Goal: Task Accomplishment & Management: Manage account settings

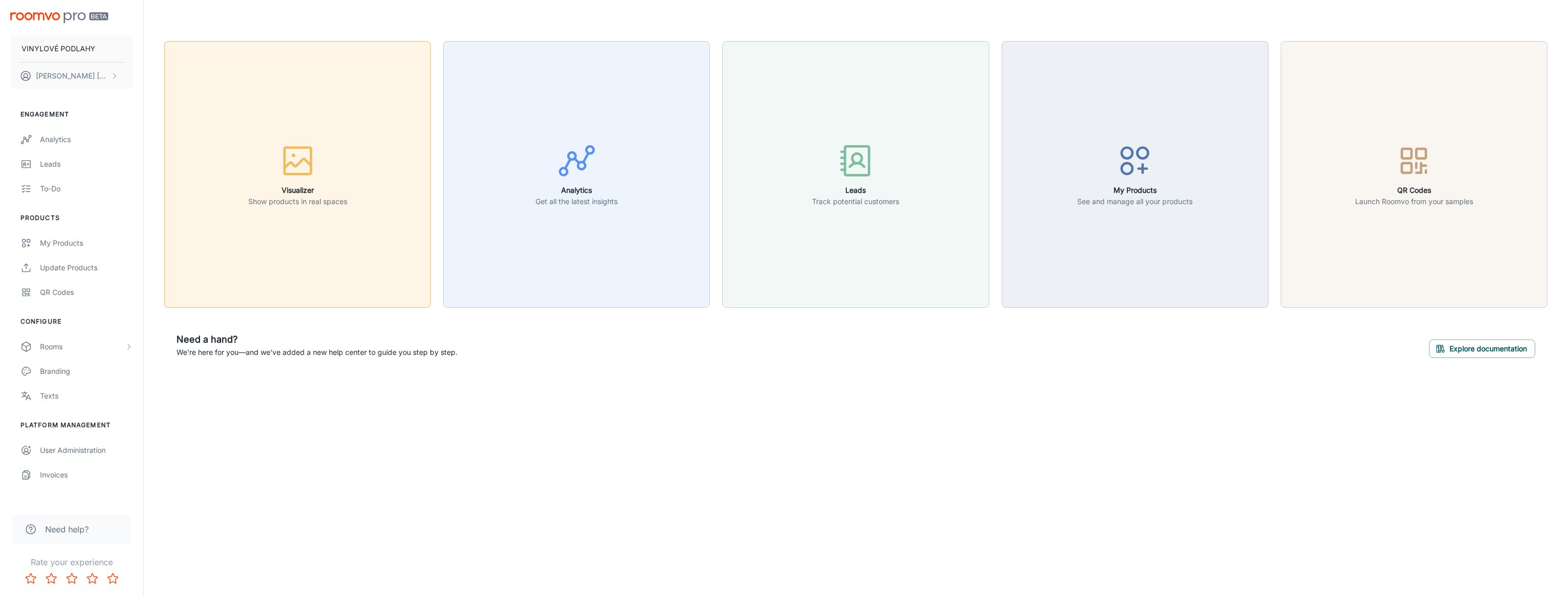
click at [337, 219] on button "Visualizer Show products in real spaces" at bounding box center [297, 174] width 267 height 267
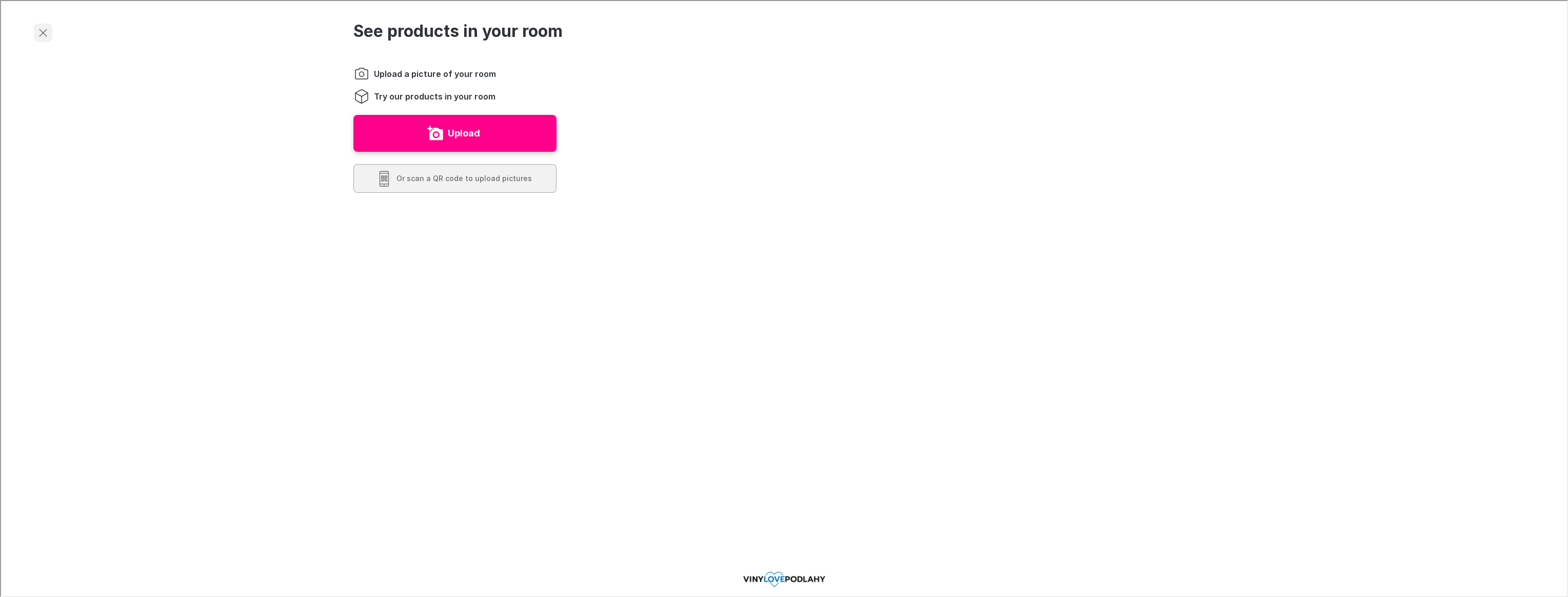
click at [42, 30] on icon "Exit visualizer" at bounding box center [42, 31] width 12 height 12
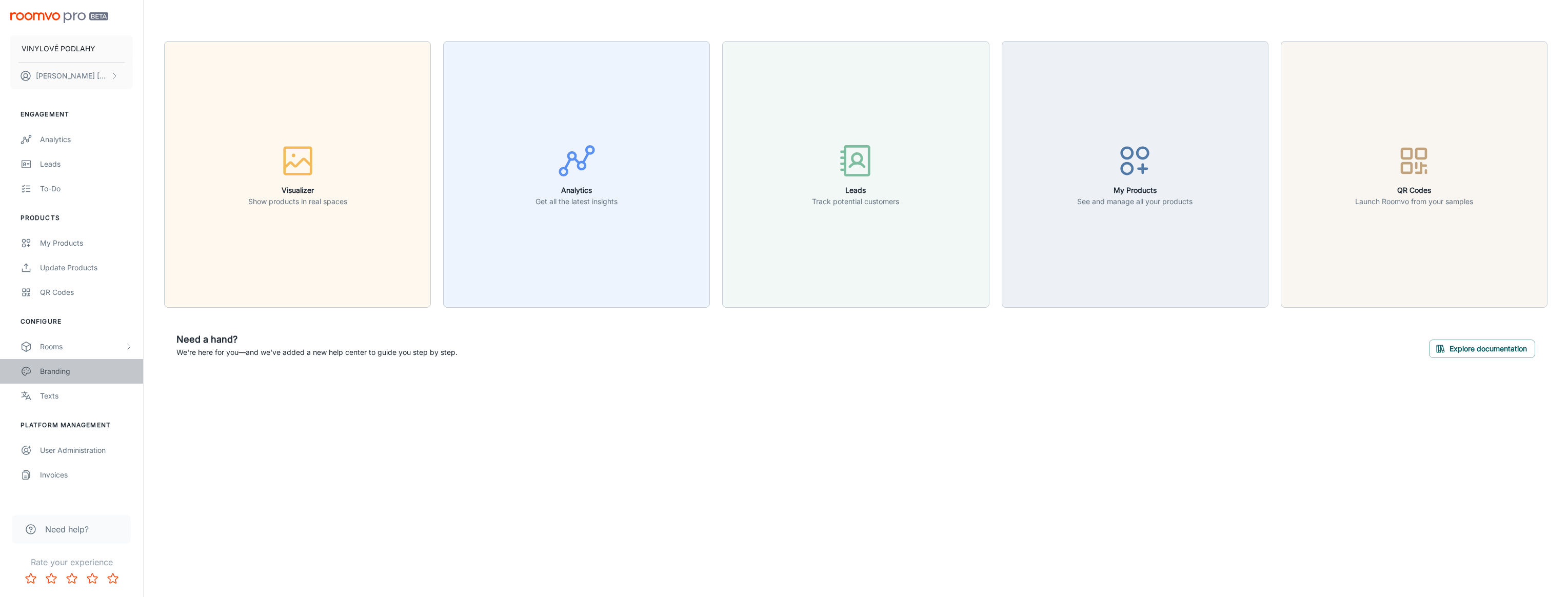
click at [88, 379] on link "Branding" at bounding box center [72, 371] width 143 height 25
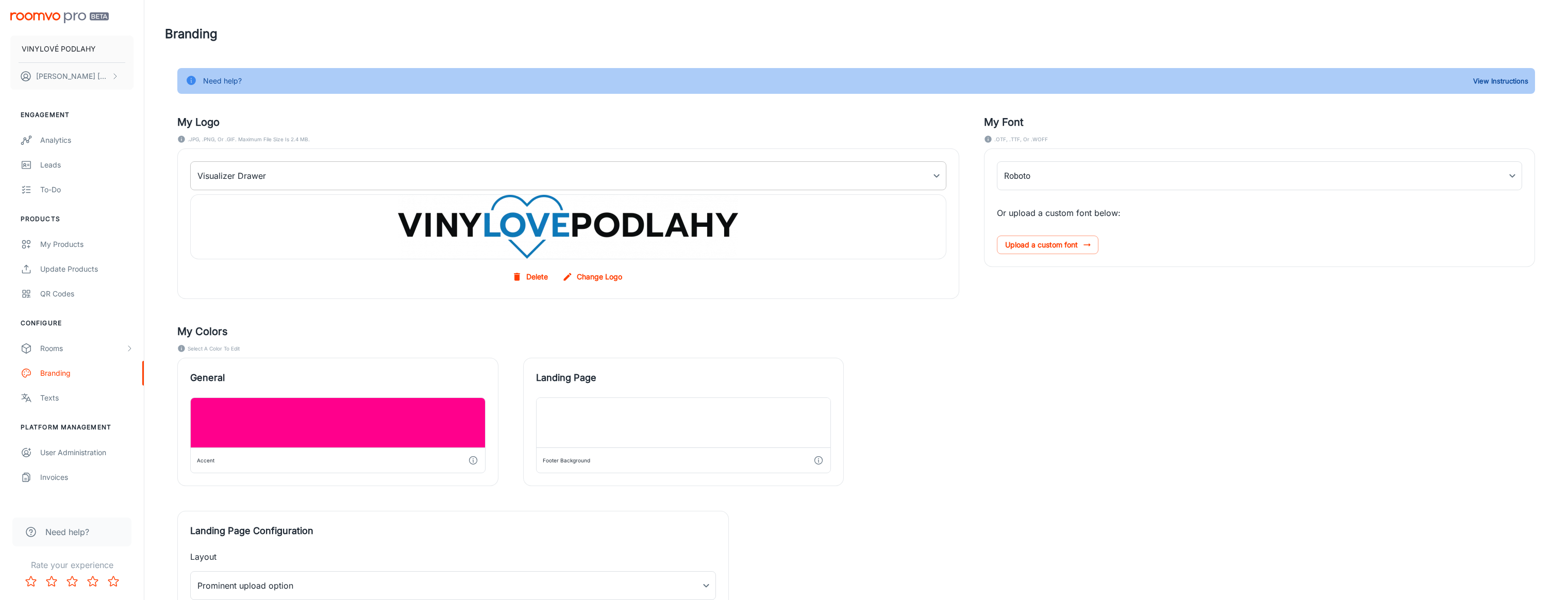
click at [467, 171] on body "VINYLOVÉ PODLAHY [PERSON_NAME] Engagement Analytics Leads To-do Products My Pro…" at bounding box center [784, 300] width 1568 height 600
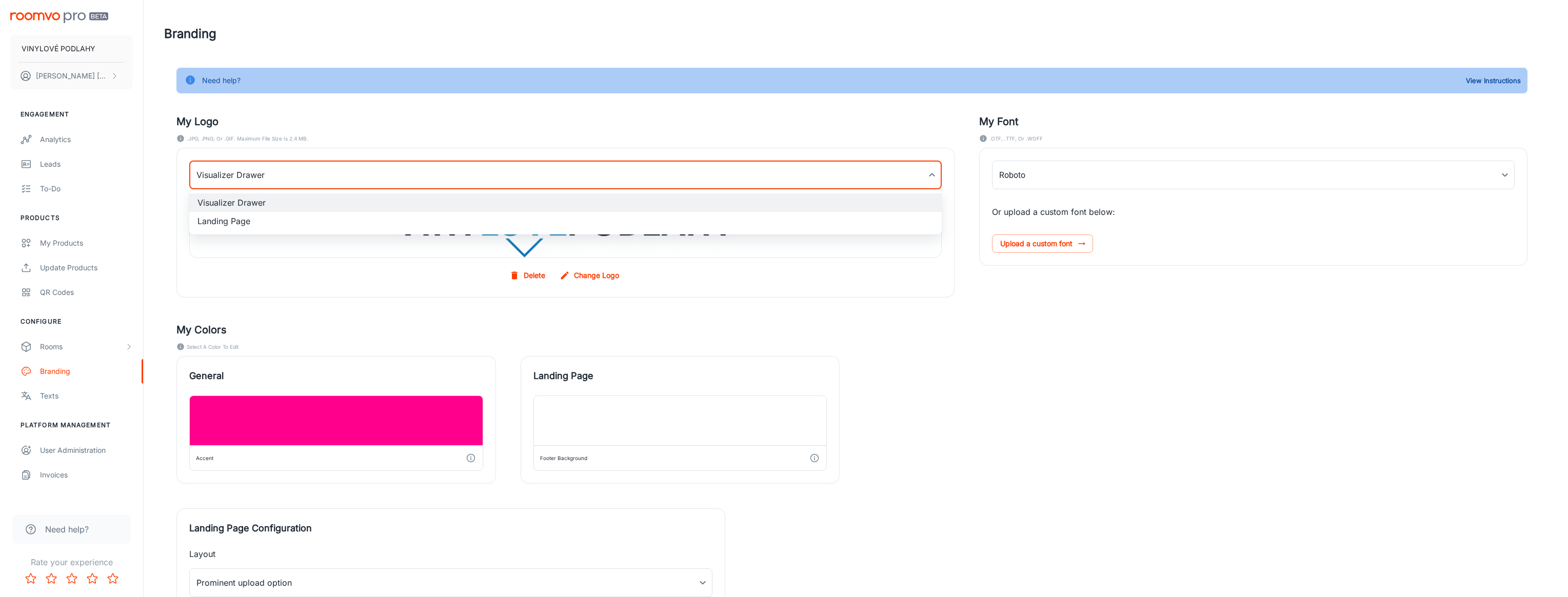
click at [344, 220] on li "Landing Page" at bounding box center [566, 221] width 753 height 19
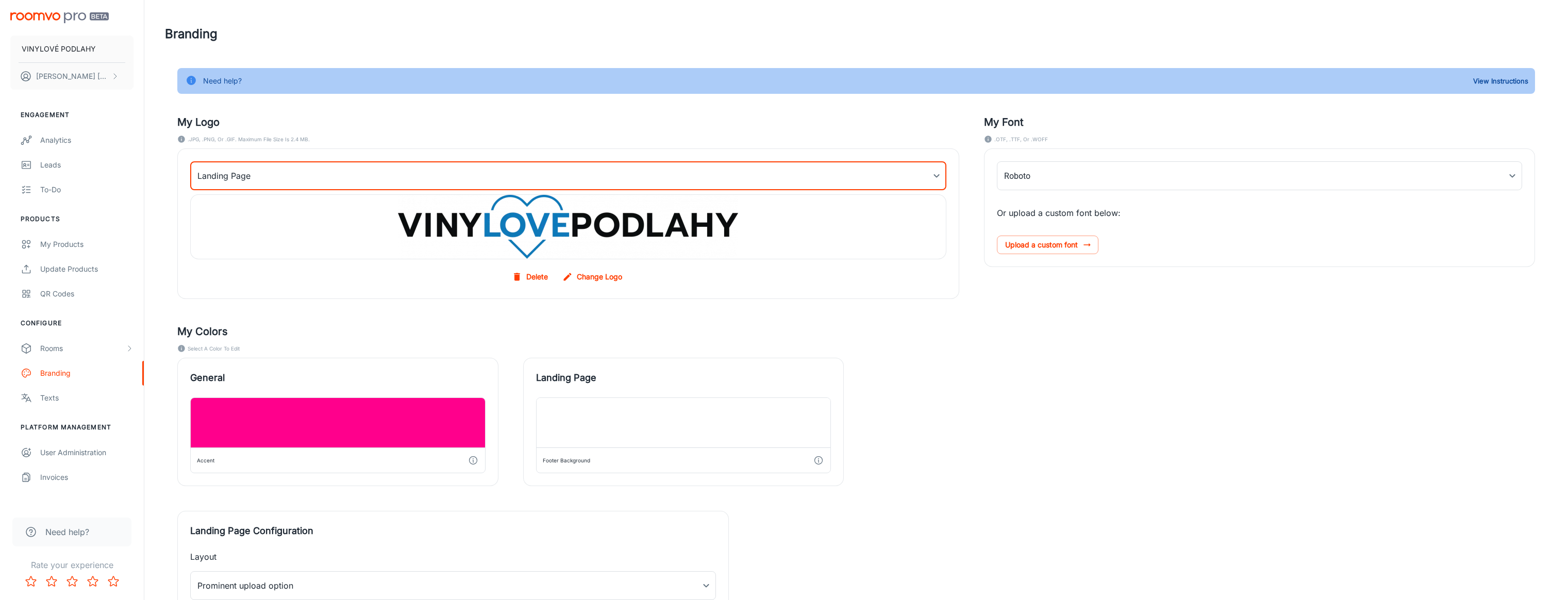
click at [358, 168] on body "VINYLOVÉ PODLAHY [PERSON_NAME] Engagement Analytics Leads To-do Products My Pro…" at bounding box center [784, 300] width 1568 height 600
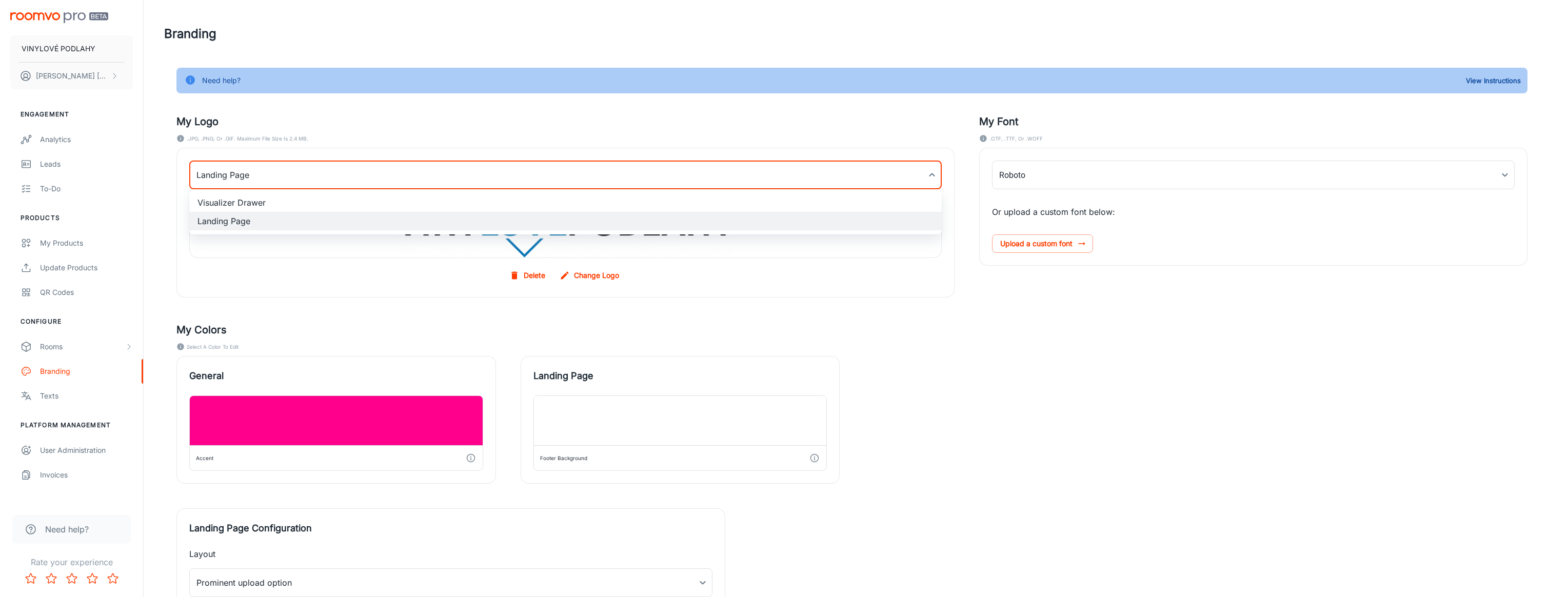
click at [292, 201] on li "Visualizer Drawer" at bounding box center [566, 202] width 753 height 19
type input "myDrawerLogoBackgroundImage"
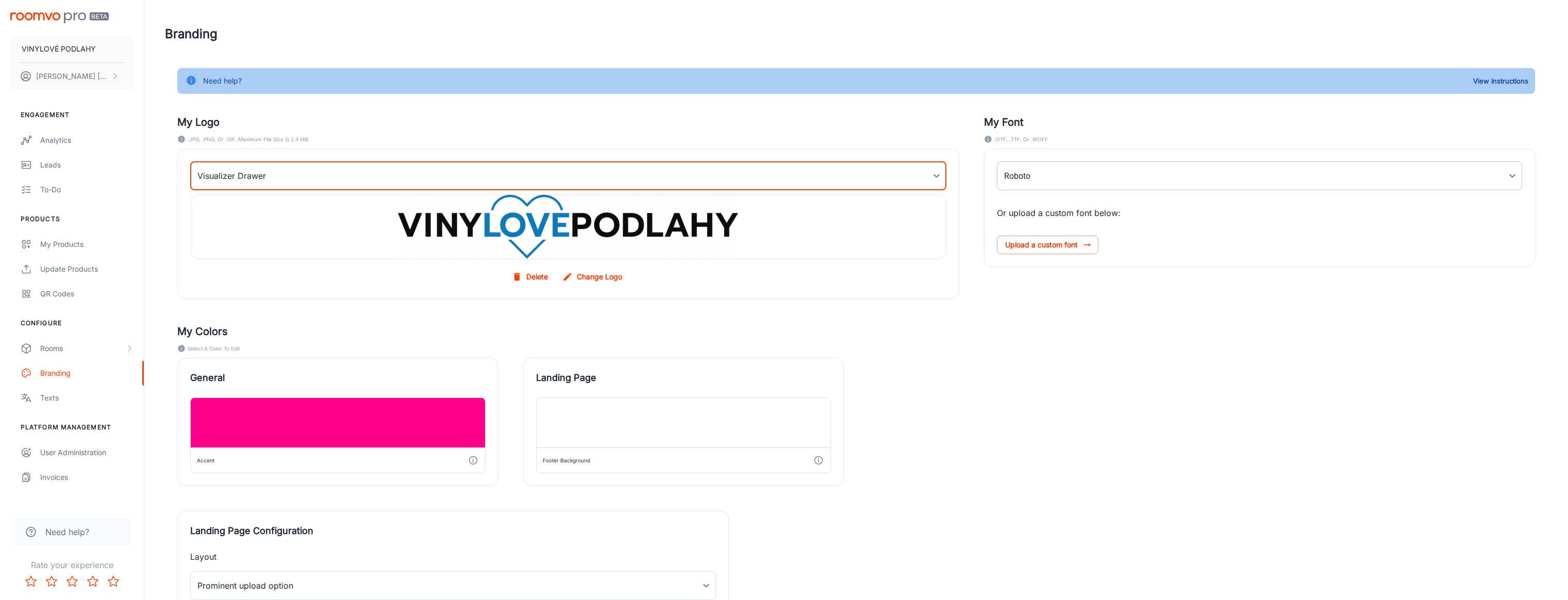
click at [1050, 185] on body "VINYLOVÉ PODLAHY [PERSON_NAME] Engagement Analytics Leads To-do Products My Pro…" at bounding box center [784, 300] width 1568 height 600
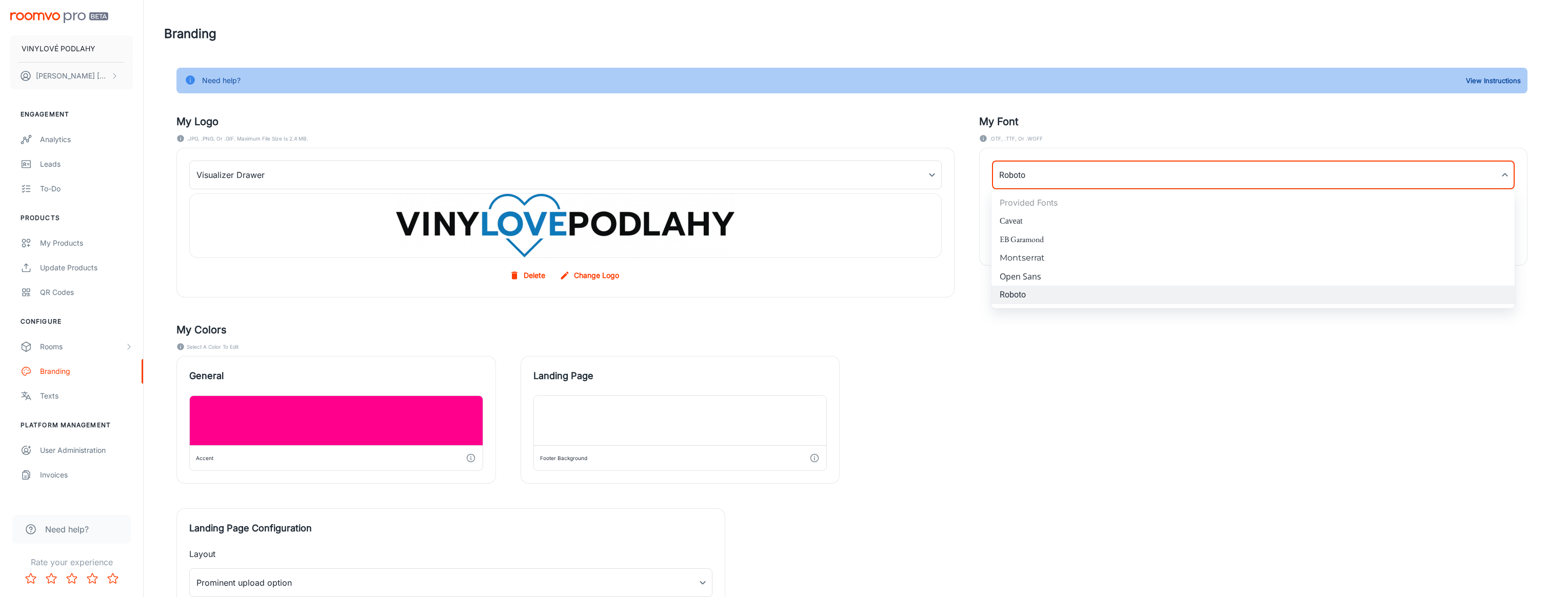
click at [1093, 130] on div at bounding box center [784, 298] width 1568 height 597
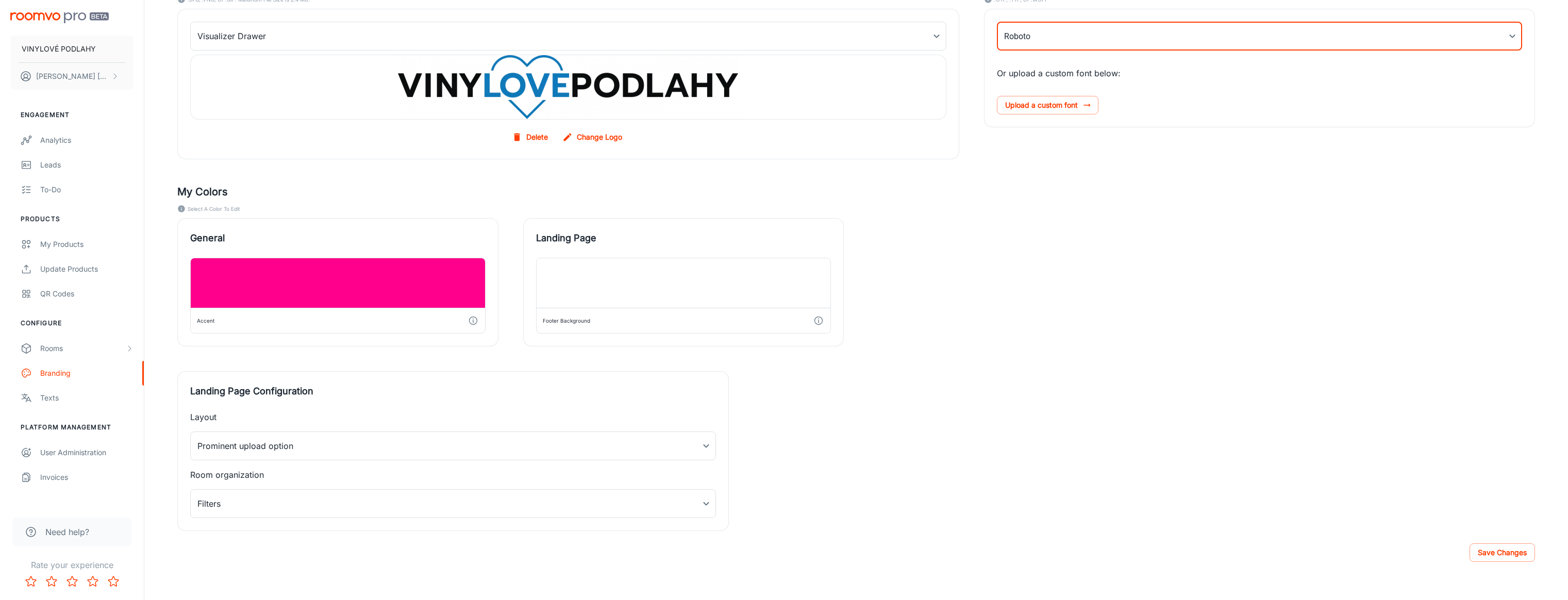
scroll to position [143, 0]
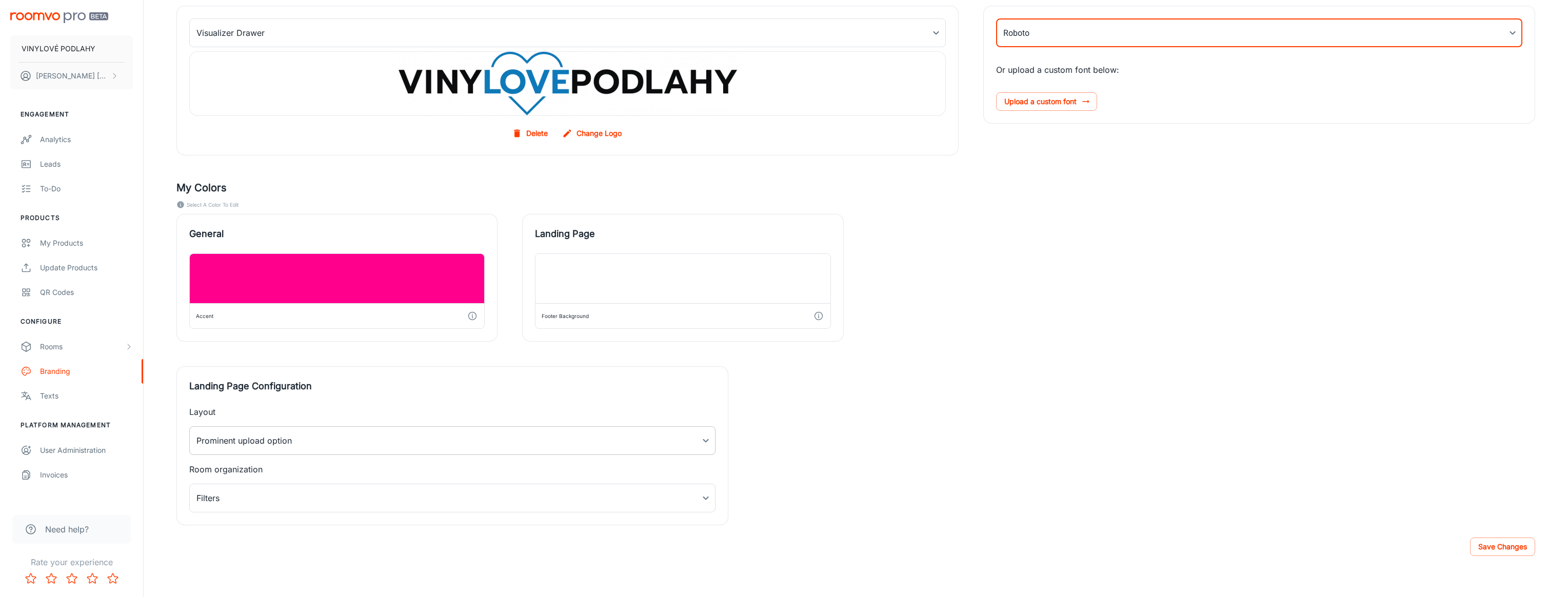
click at [597, 452] on body "VINYLOVÉ PODLAHY [PERSON_NAME] Engagement Analytics Leads To-do Products My Pro…" at bounding box center [784, 156] width 1568 height 597
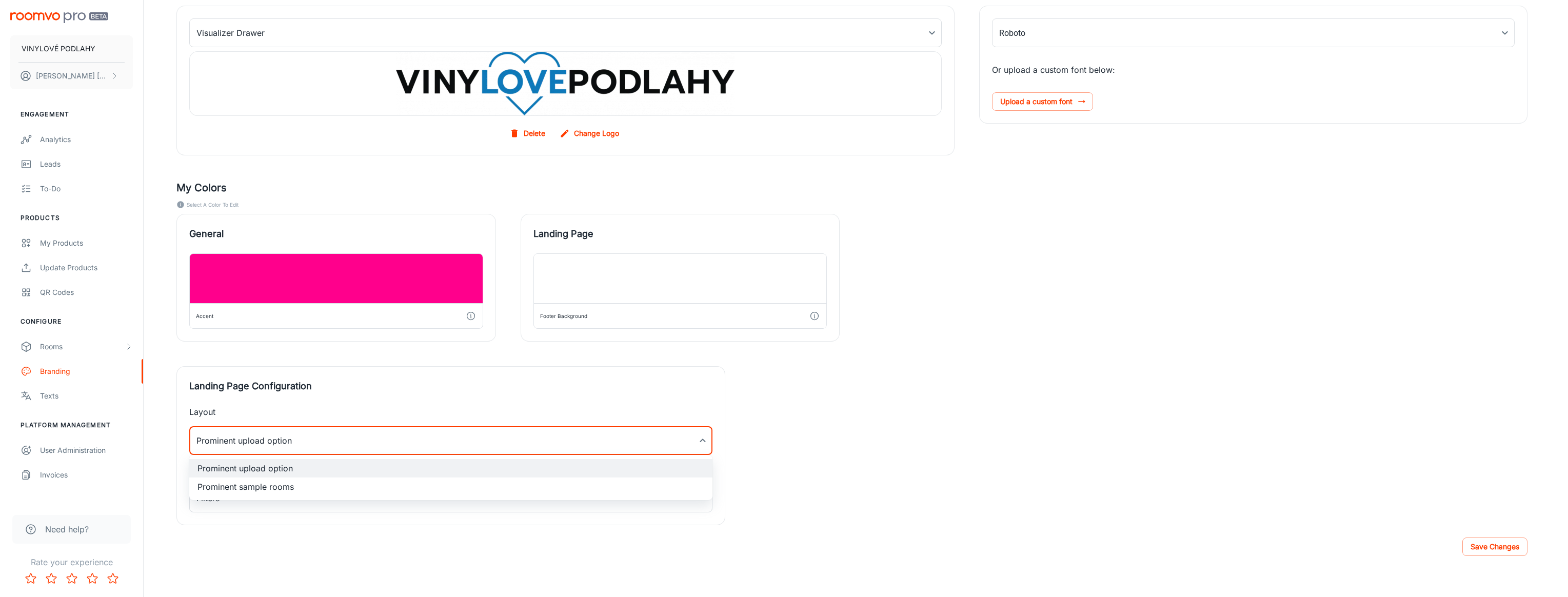
click at [909, 388] on div at bounding box center [784, 298] width 1568 height 597
click at [662, 455] on body "VINYLOVÉ PODLAHY [PERSON_NAME] Engagement Analytics Leads To-do Products My Pro…" at bounding box center [780, 156] width 1560 height 597
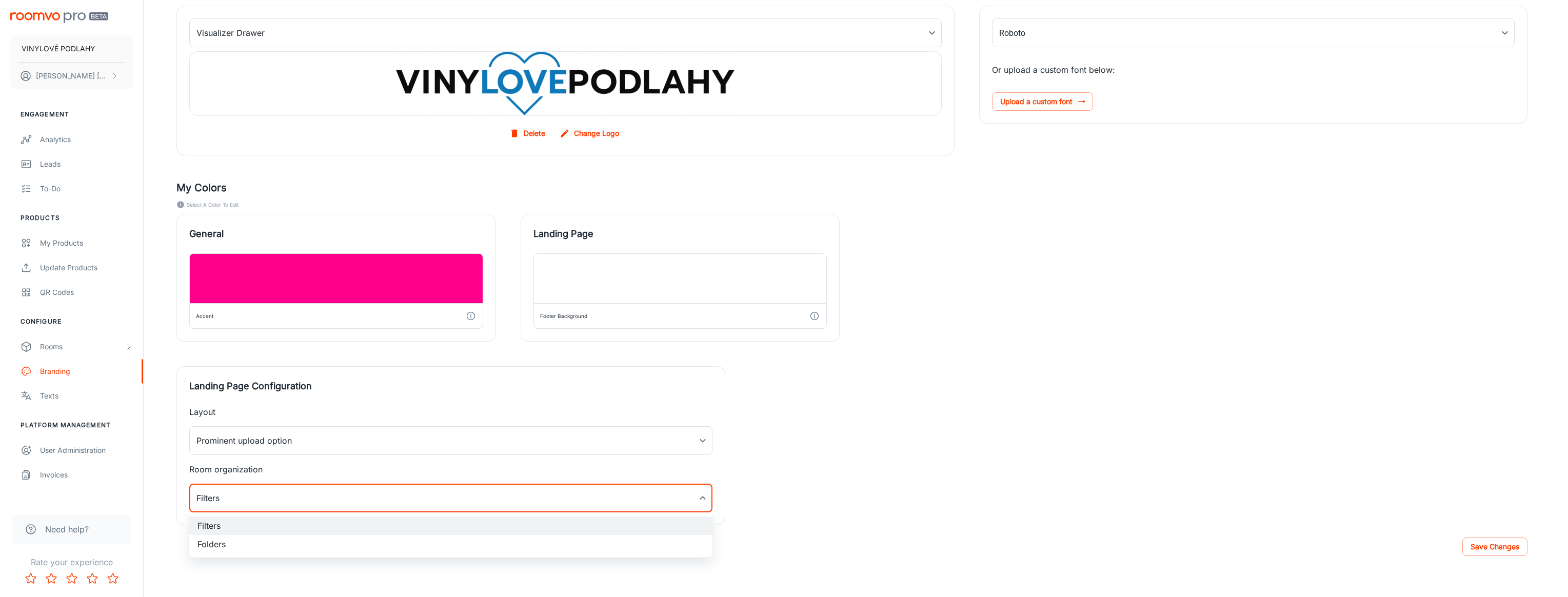
click at [849, 446] on div at bounding box center [784, 298] width 1568 height 597
click at [88, 392] on div "Texts" at bounding box center [86, 396] width 93 height 11
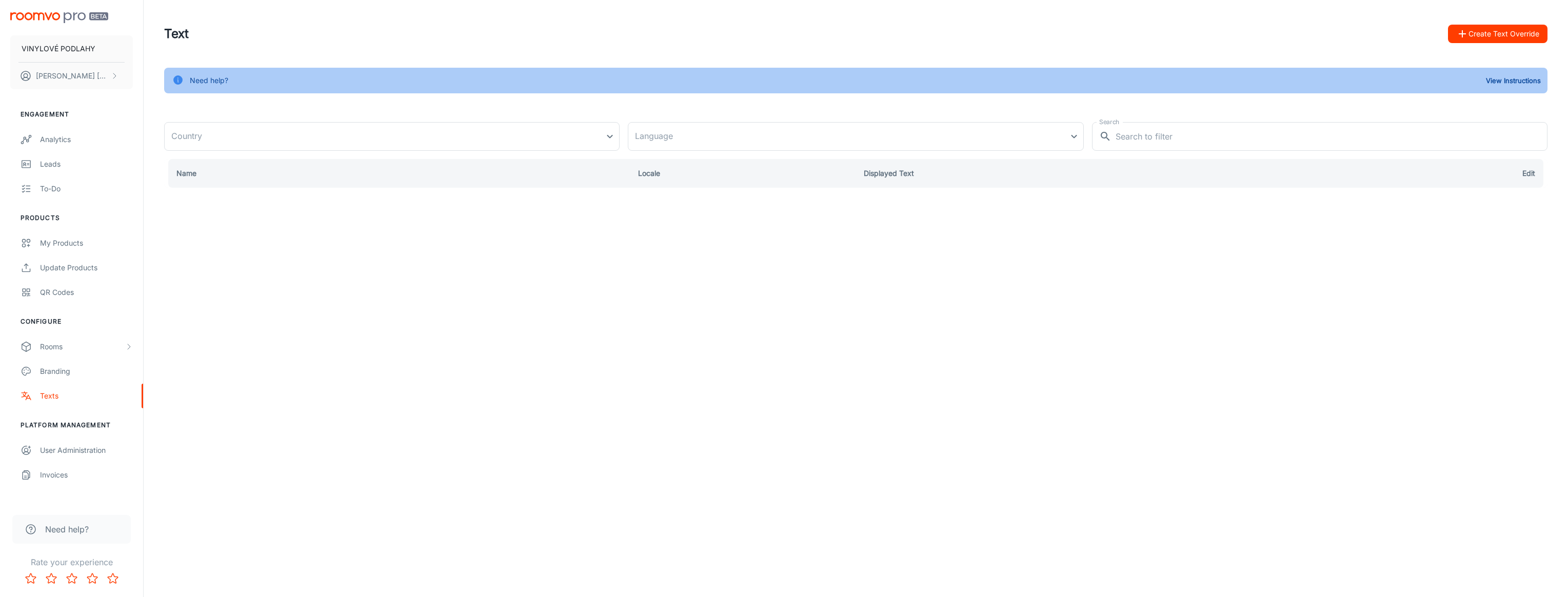
type input "[GEOGRAPHIC_DATA]"
type input "en-us"
click at [360, 142] on body "VINYLOVÉ PODLAHY [PERSON_NAME] Engagement Analytics Leads To-do Products My Pro…" at bounding box center [784, 298] width 1568 height 597
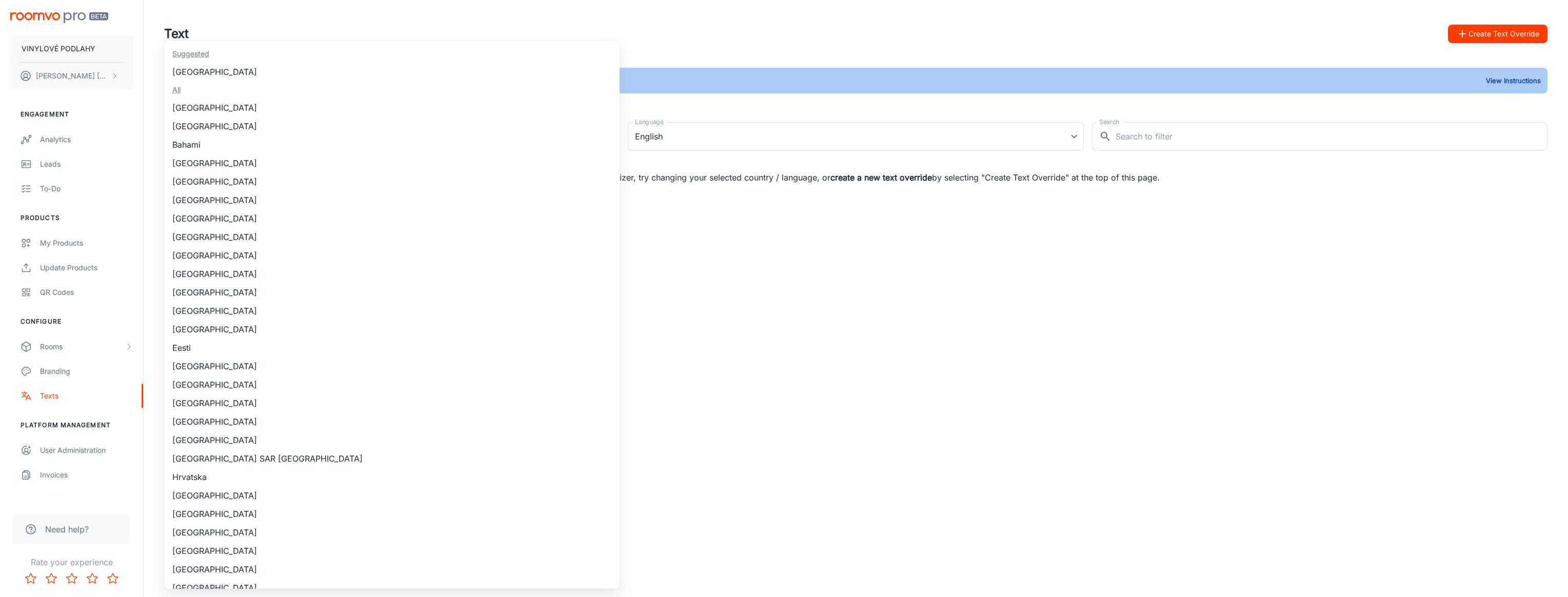
click at [980, 31] on div at bounding box center [784, 298] width 1568 height 597
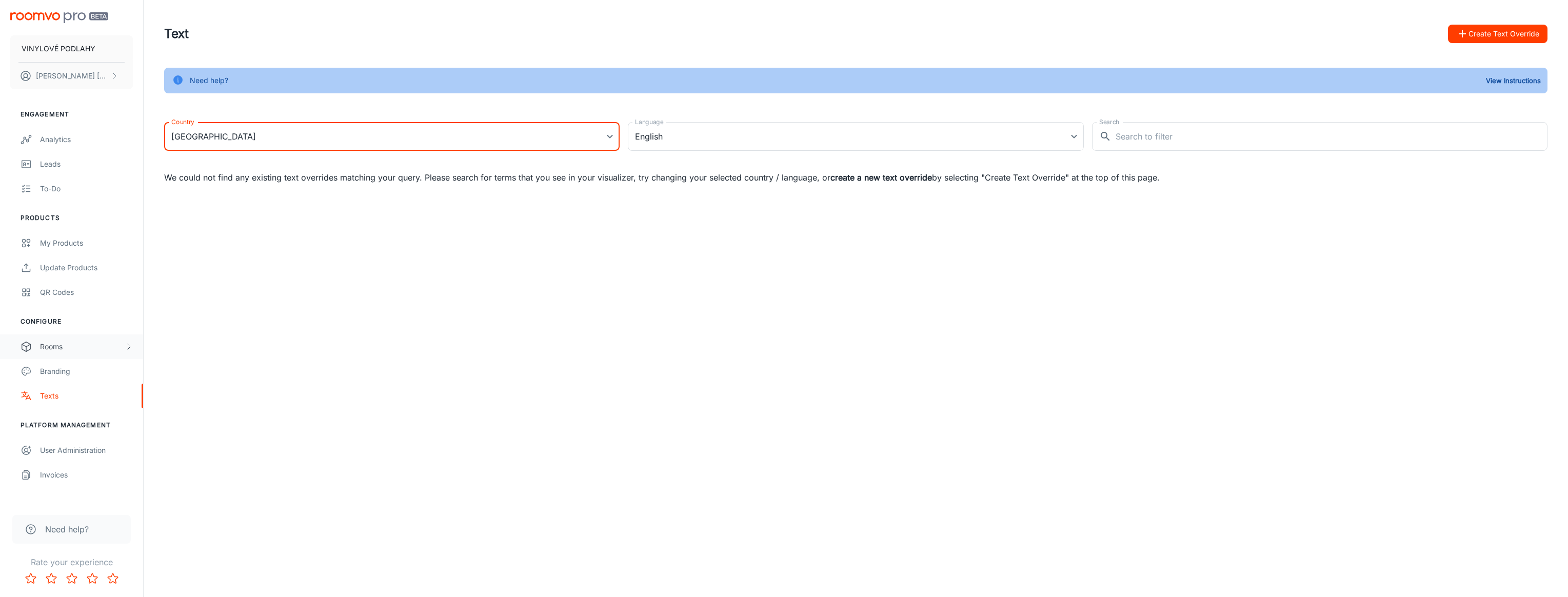
click at [69, 358] on div "Rooms" at bounding box center [72, 346] width 143 height 25
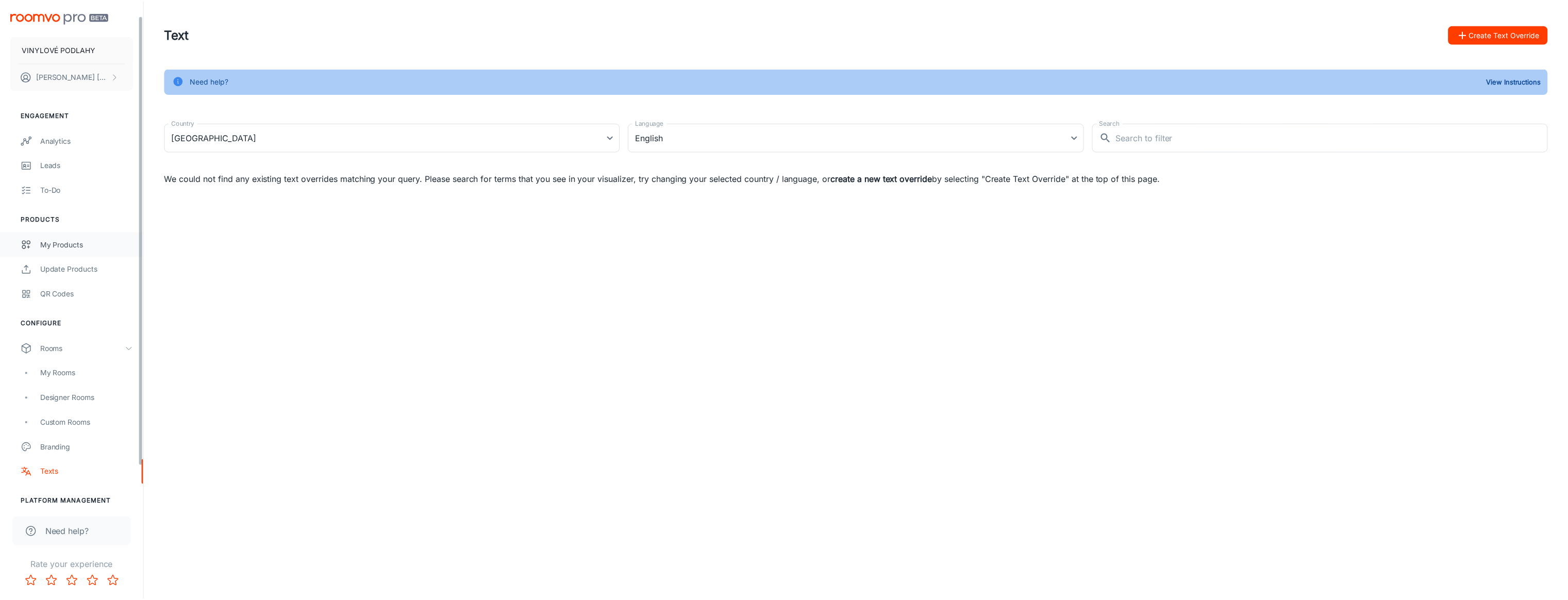
scroll to position [59, 0]
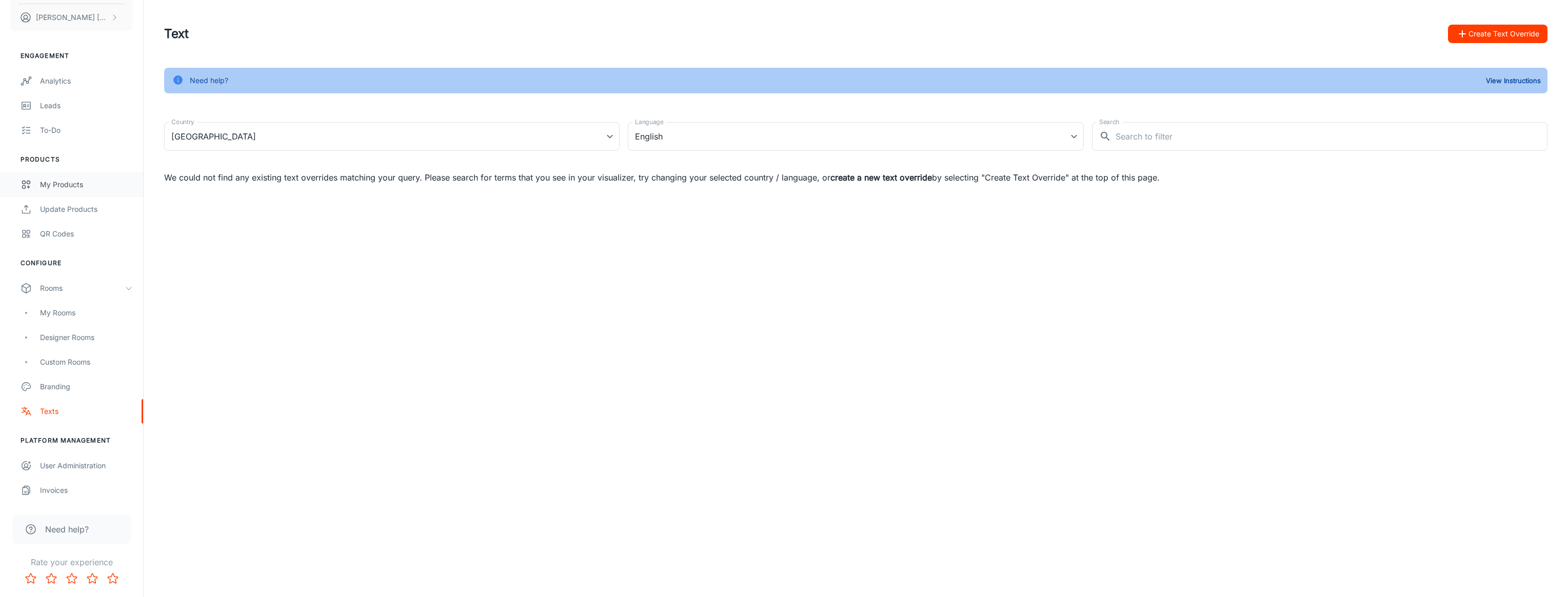
click at [71, 187] on div "My Products" at bounding box center [86, 184] width 93 height 11
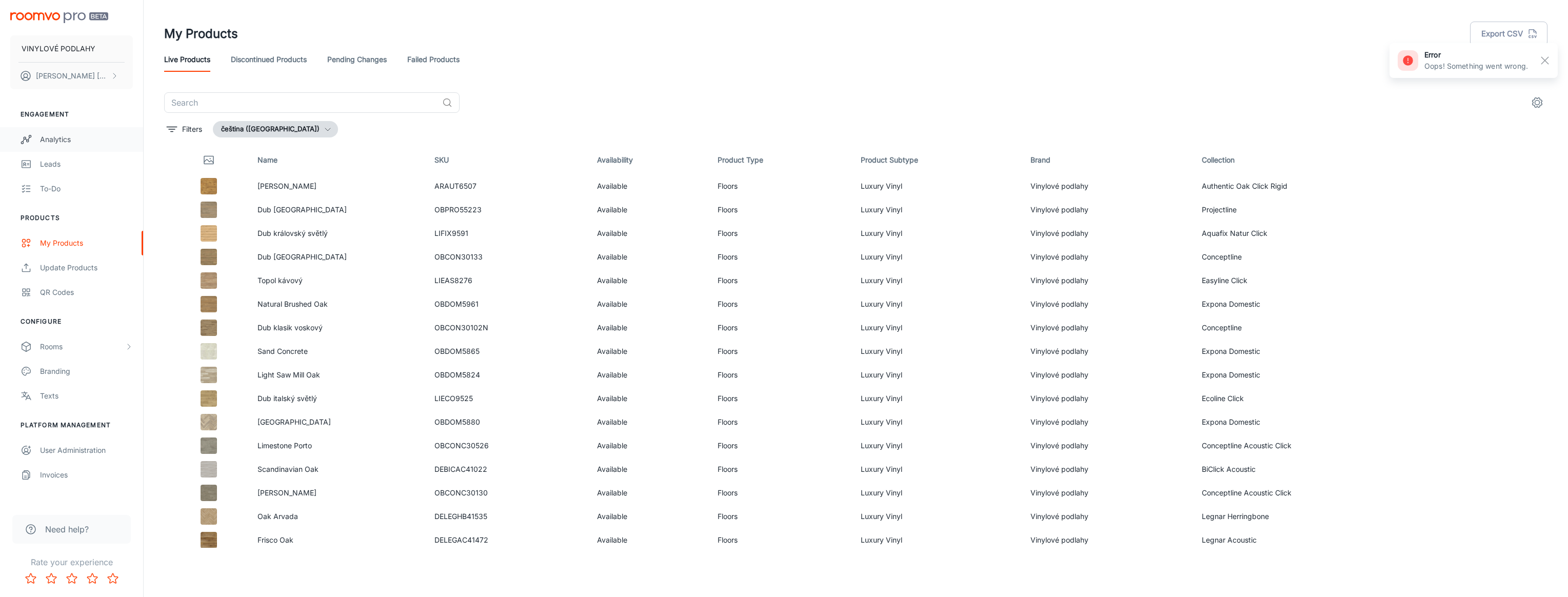
click at [57, 139] on div "Analytics" at bounding box center [86, 139] width 93 height 11
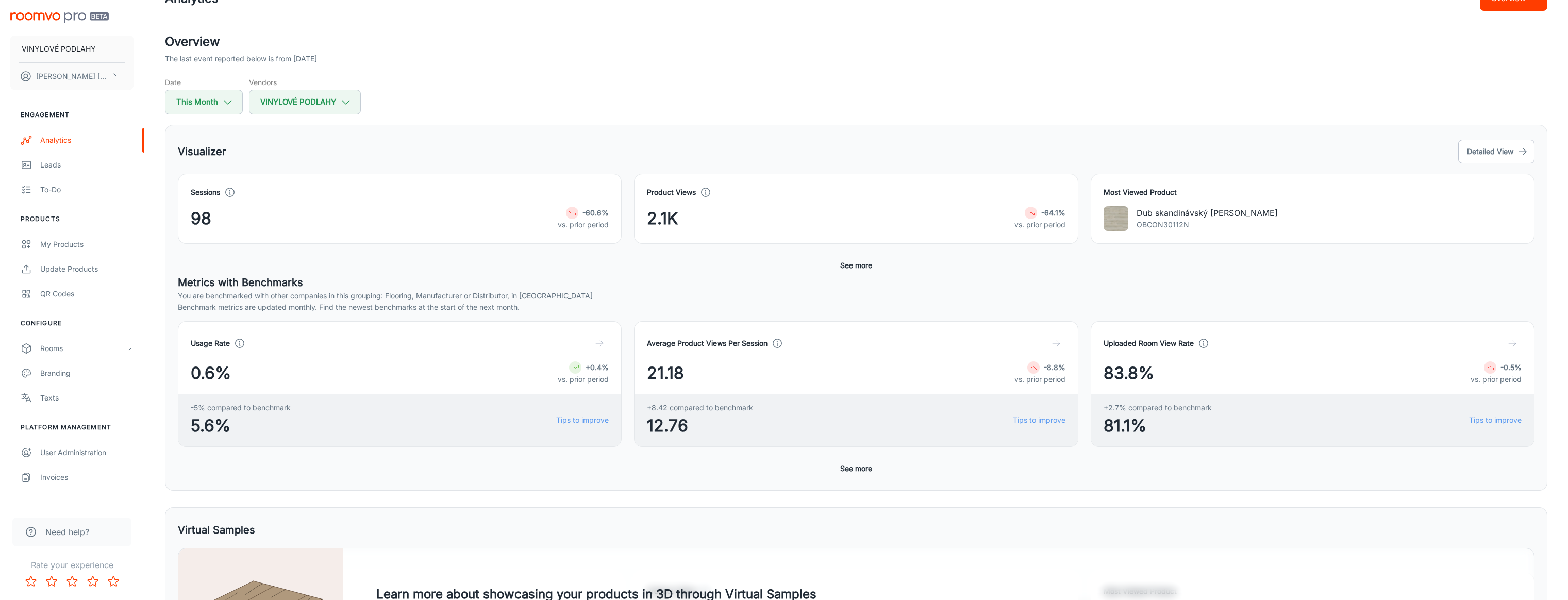
scroll to position [52, 0]
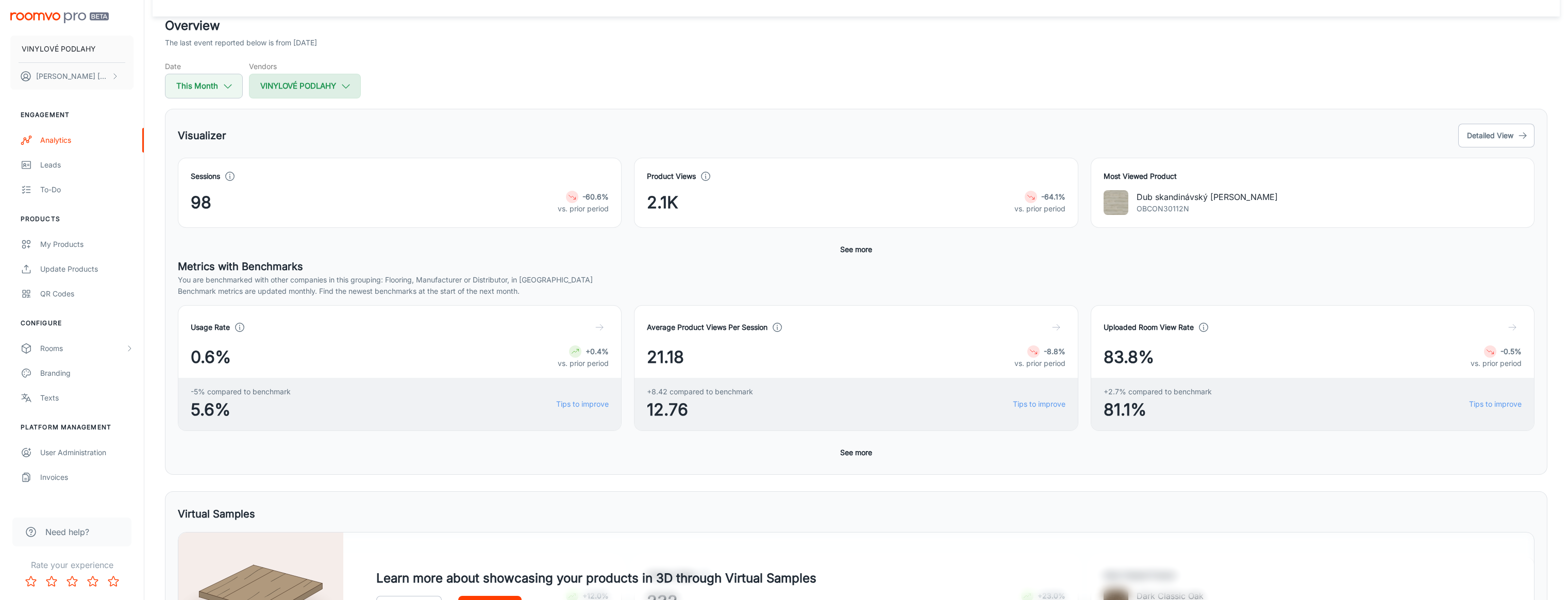
click at [316, 89] on button "VINYLOVÉ PODLAHY" at bounding box center [305, 86] width 112 height 25
click at [489, 76] on div at bounding box center [788, 300] width 1576 height 600
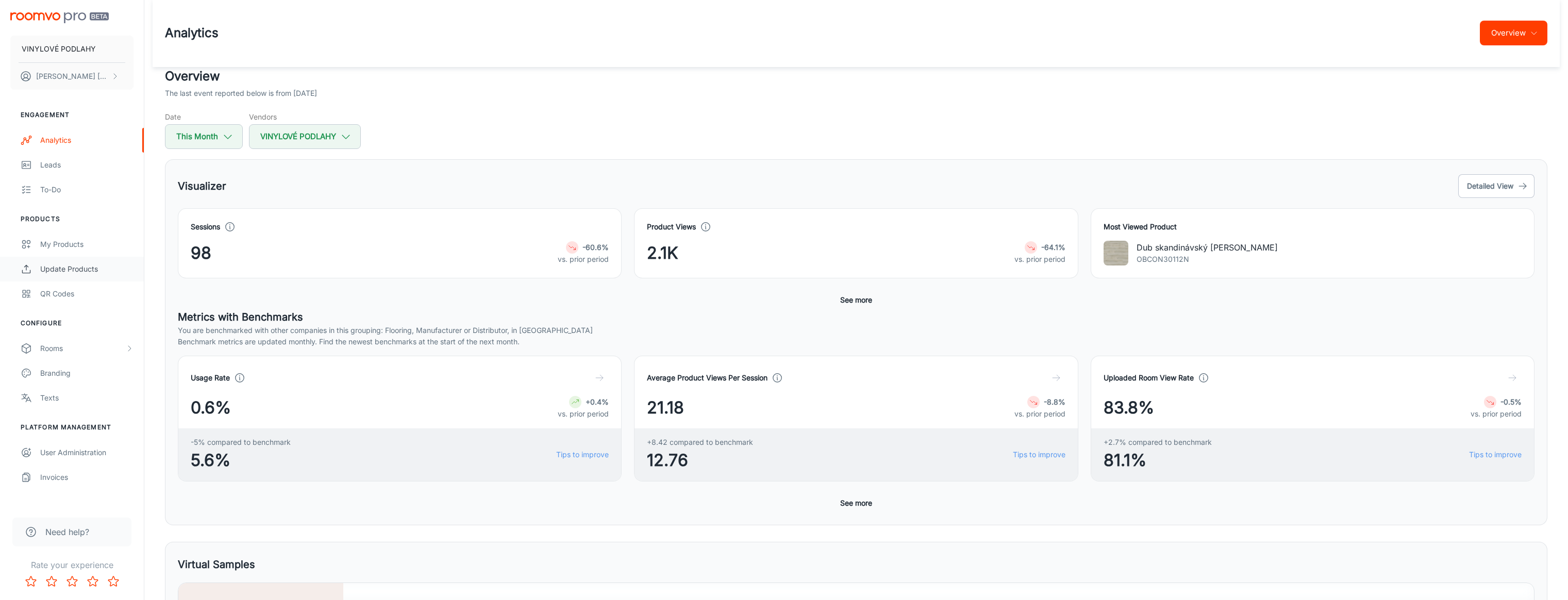
scroll to position [0, 0]
click at [58, 170] on div "Leads" at bounding box center [87, 165] width 93 height 11
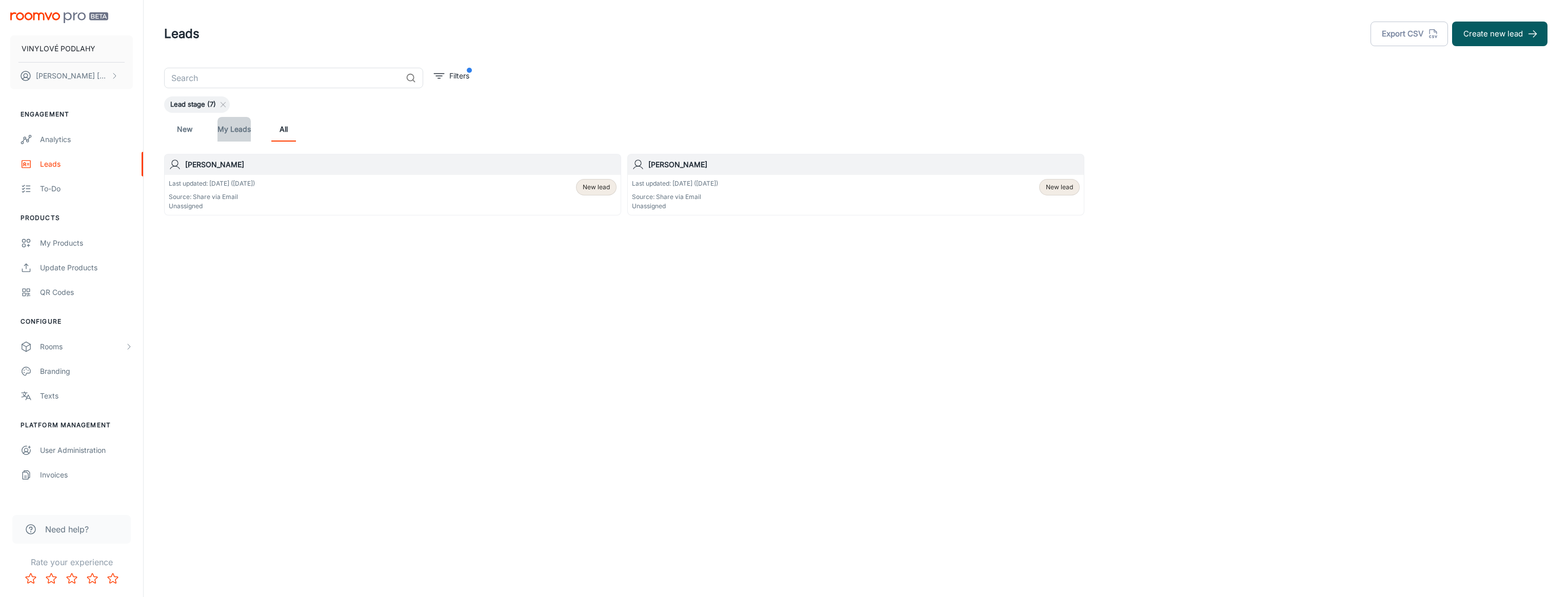
click at [223, 124] on link "My Leads" at bounding box center [234, 129] width 33 height 25
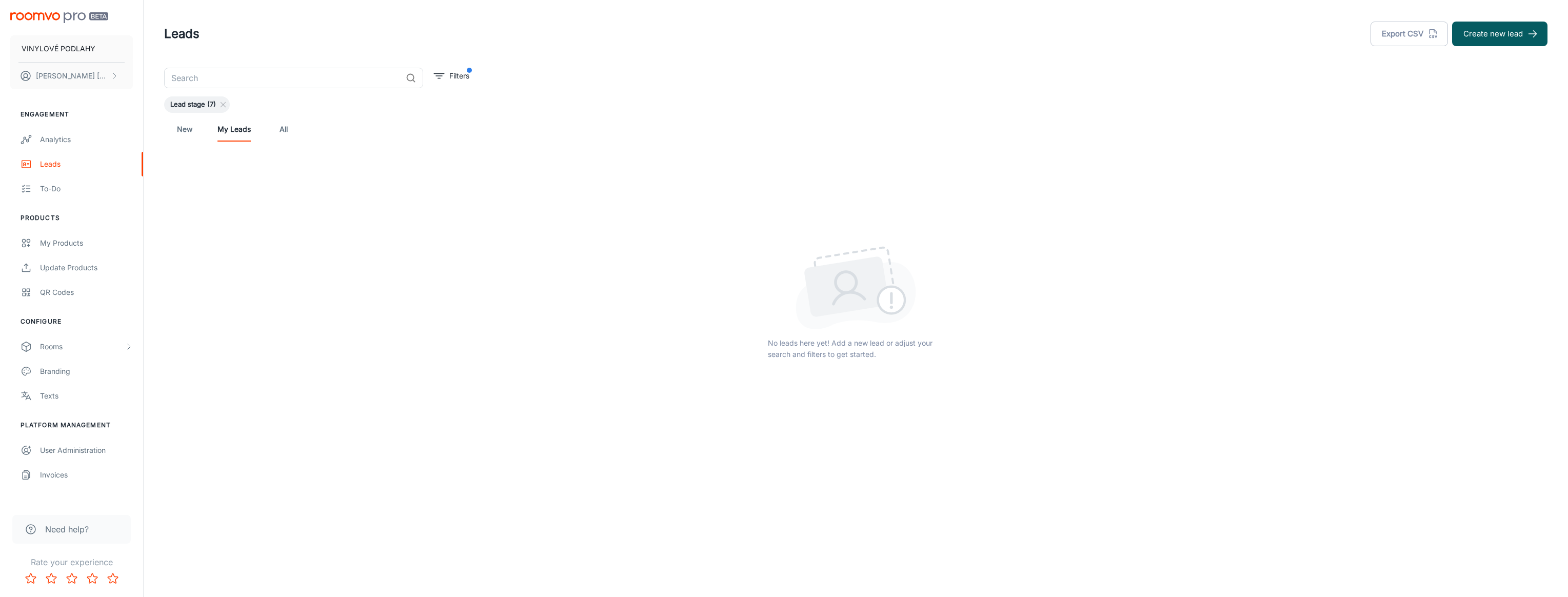
click at [189, 127] on link "New" at bounding box center [185, 129] width 25 height 25
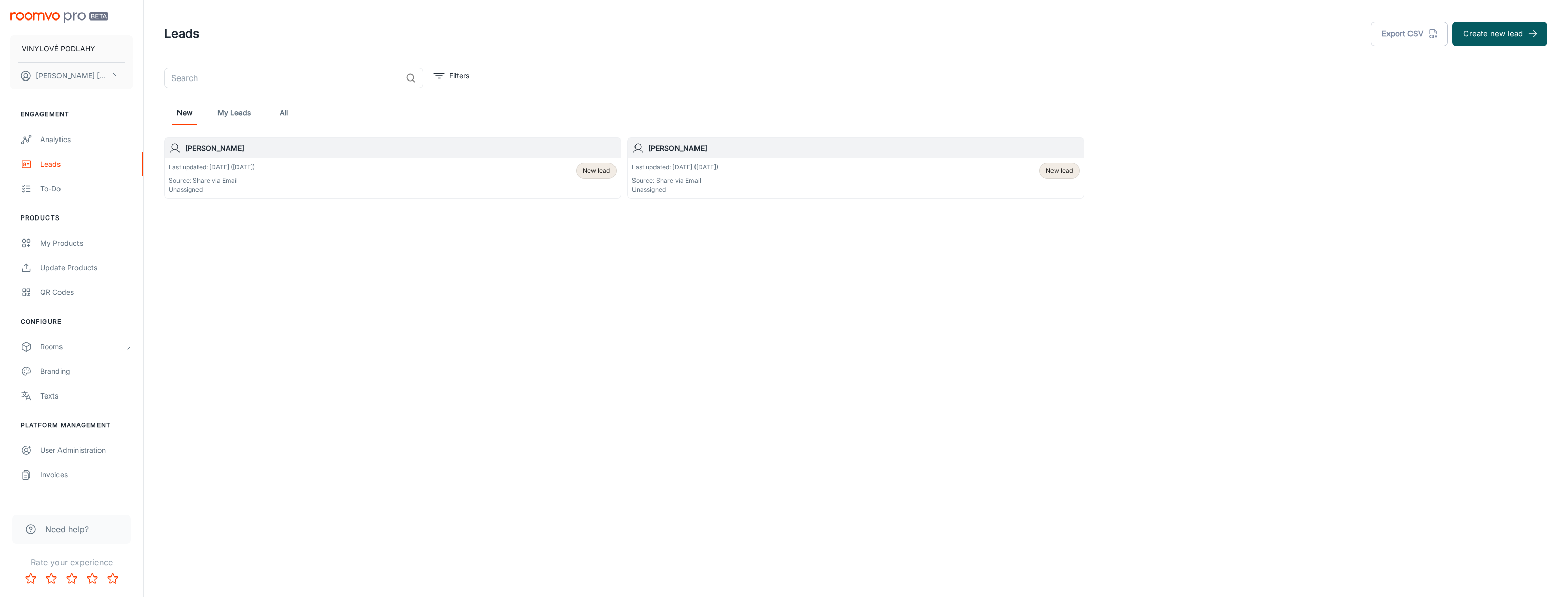
click at [286, 108] on link "All" at bounding box center [284, 113] width 25 height 25
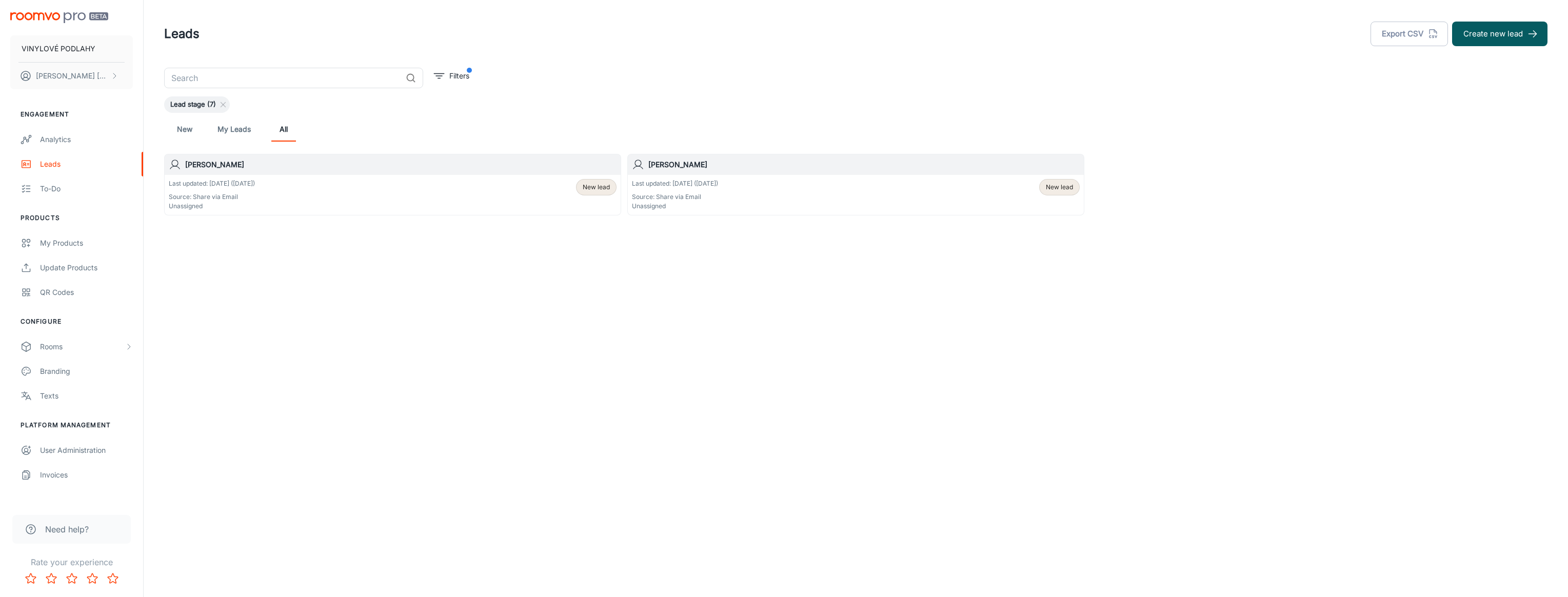
click at [222, 195] on p "Source: Share via Email" at bounding box center [211, 197] width 86 height 9
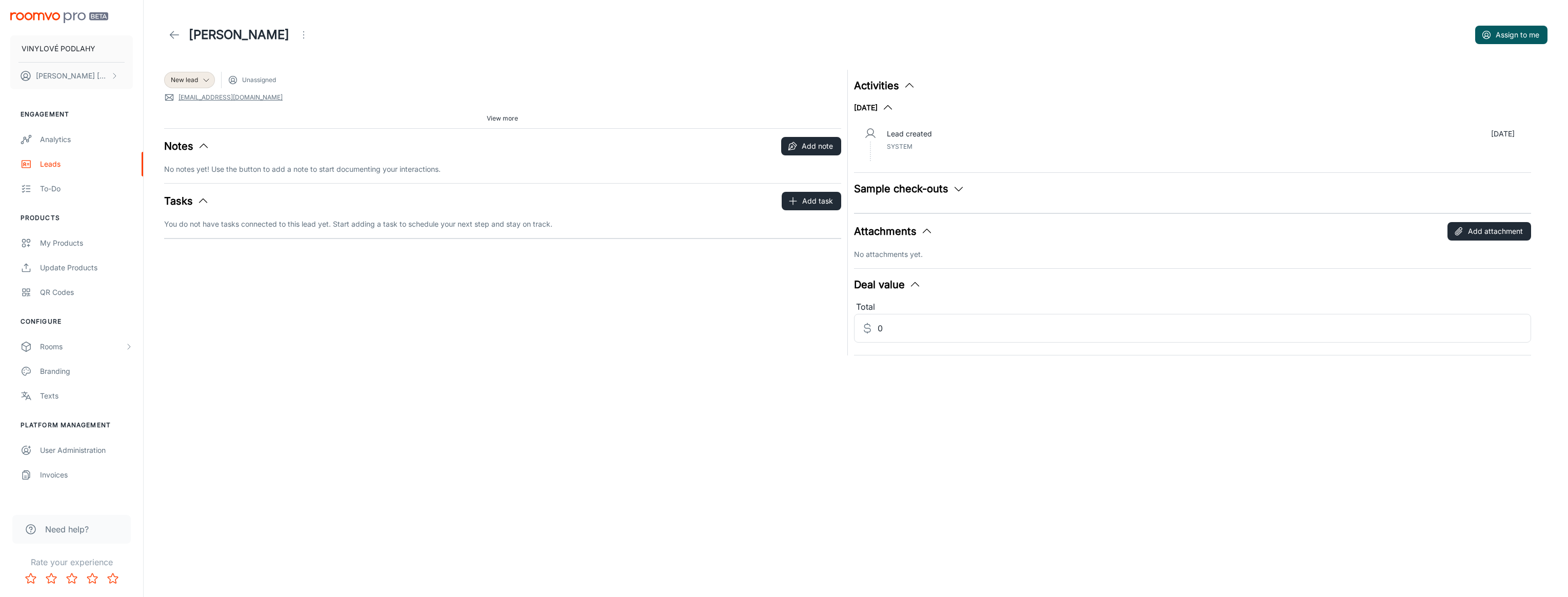
click at [183, 39] on link at bounding box center [174, 35] width 20 height 20
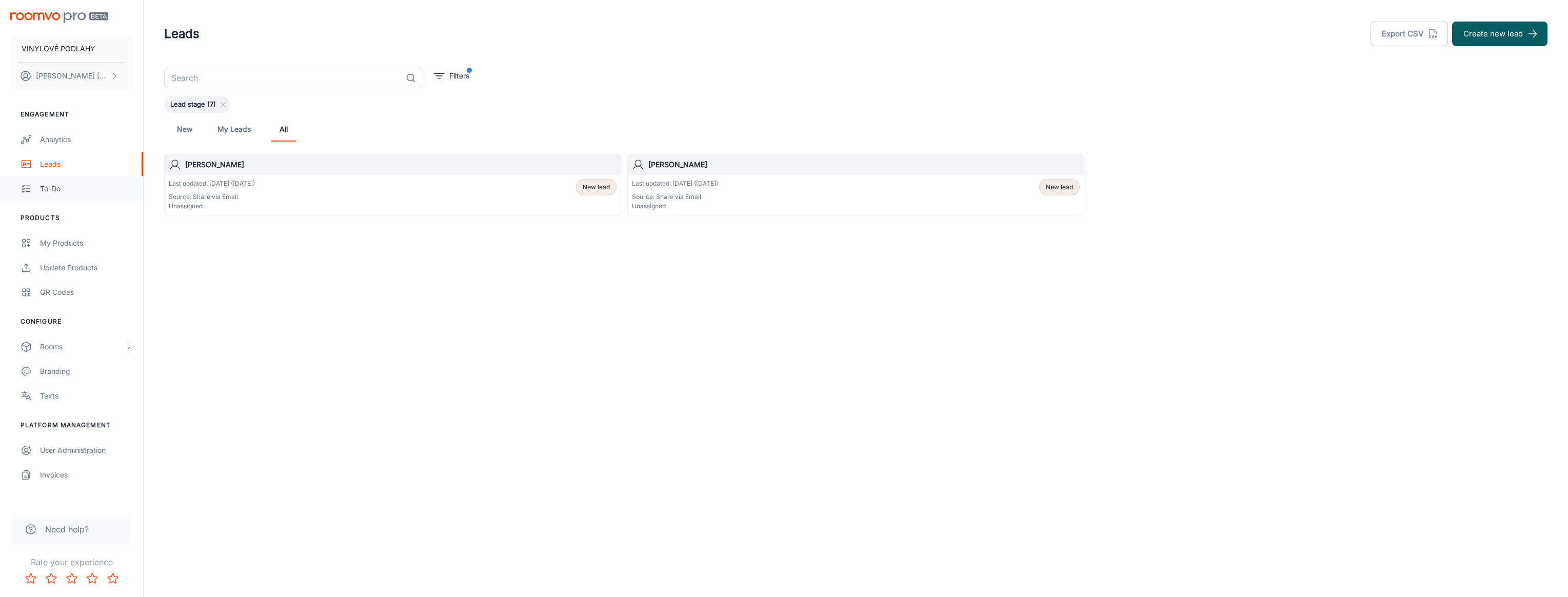
click at [82, 195] on link "To-do" at bounding box center [72, 189] width 143 height 25
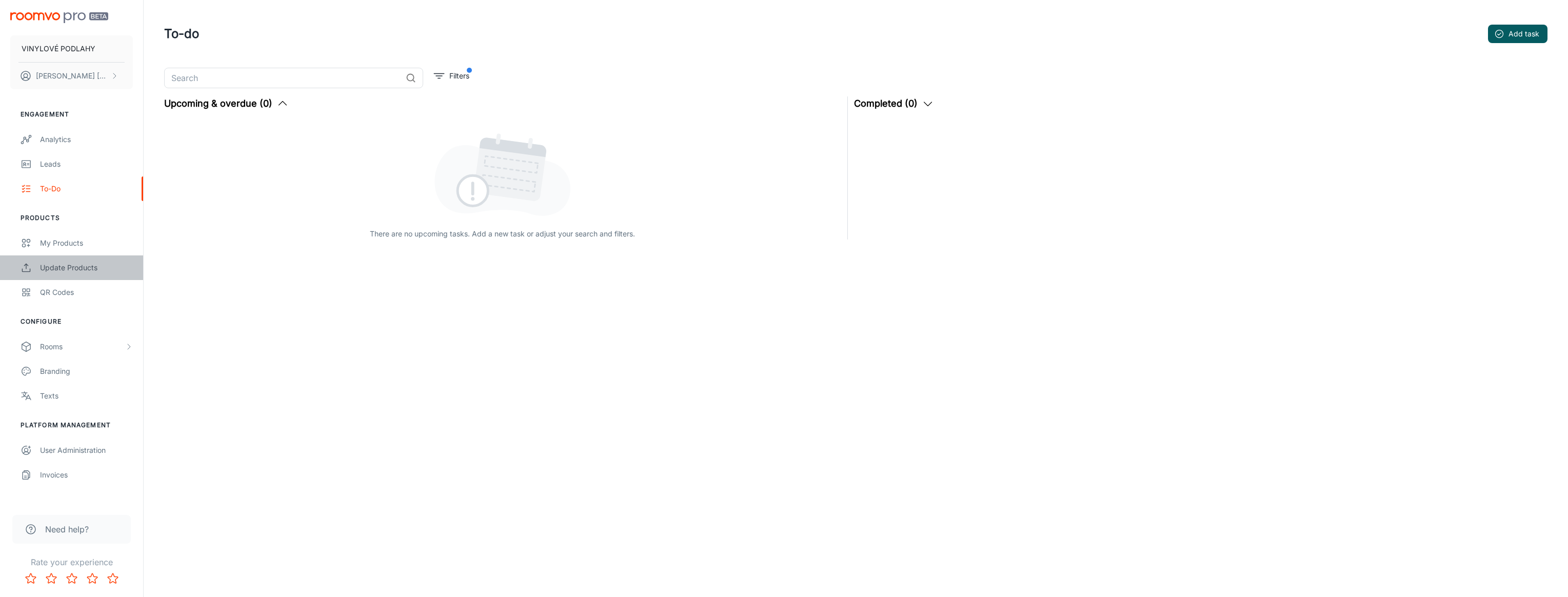
click at [82, 267] on div "Update Products" at bounding box center [86, 267] width 93 height 11
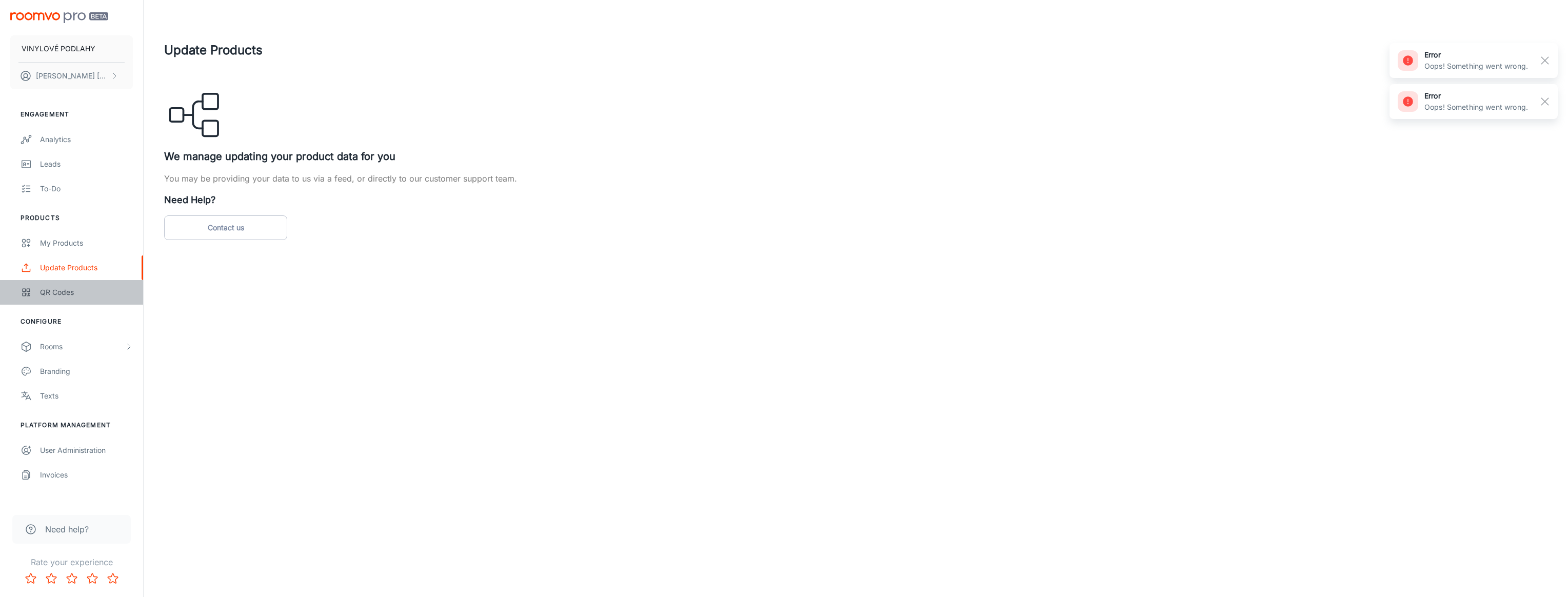
click at [83, 296] on div "QR Codes" at bounding box center [86, 292] width 93 height 11
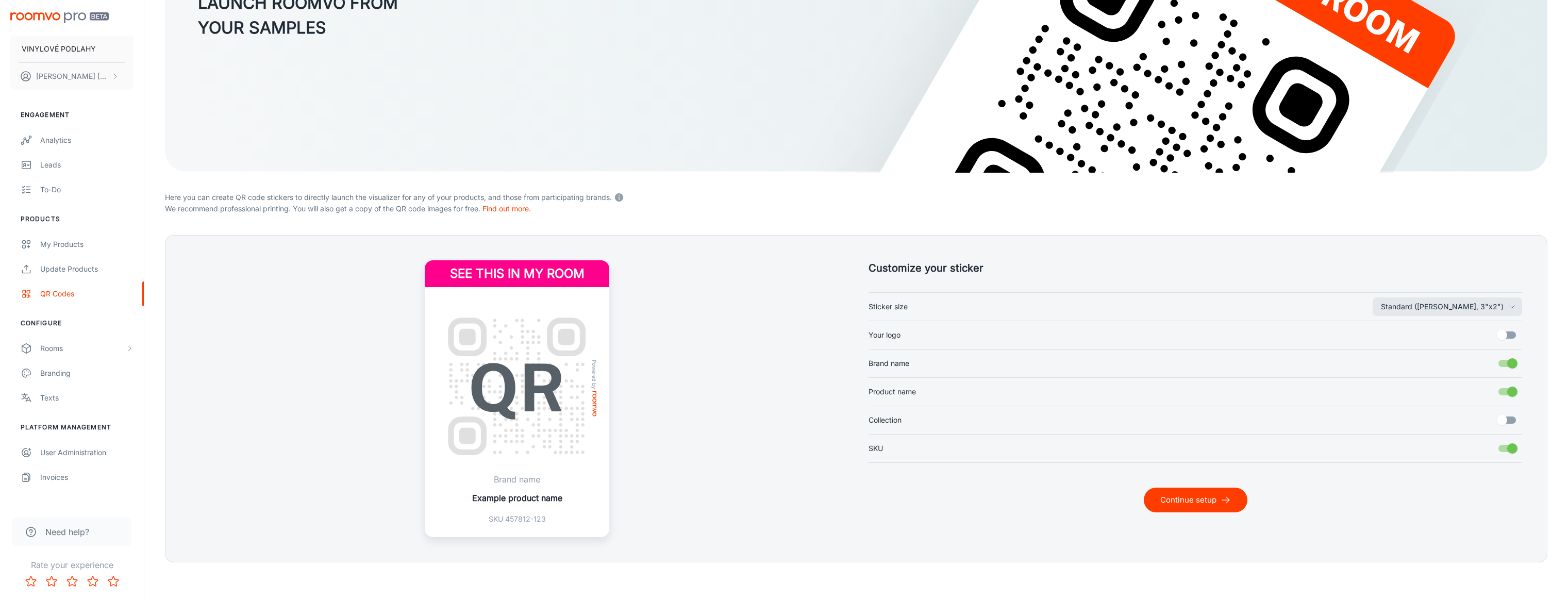
scroll to position [210, 0]
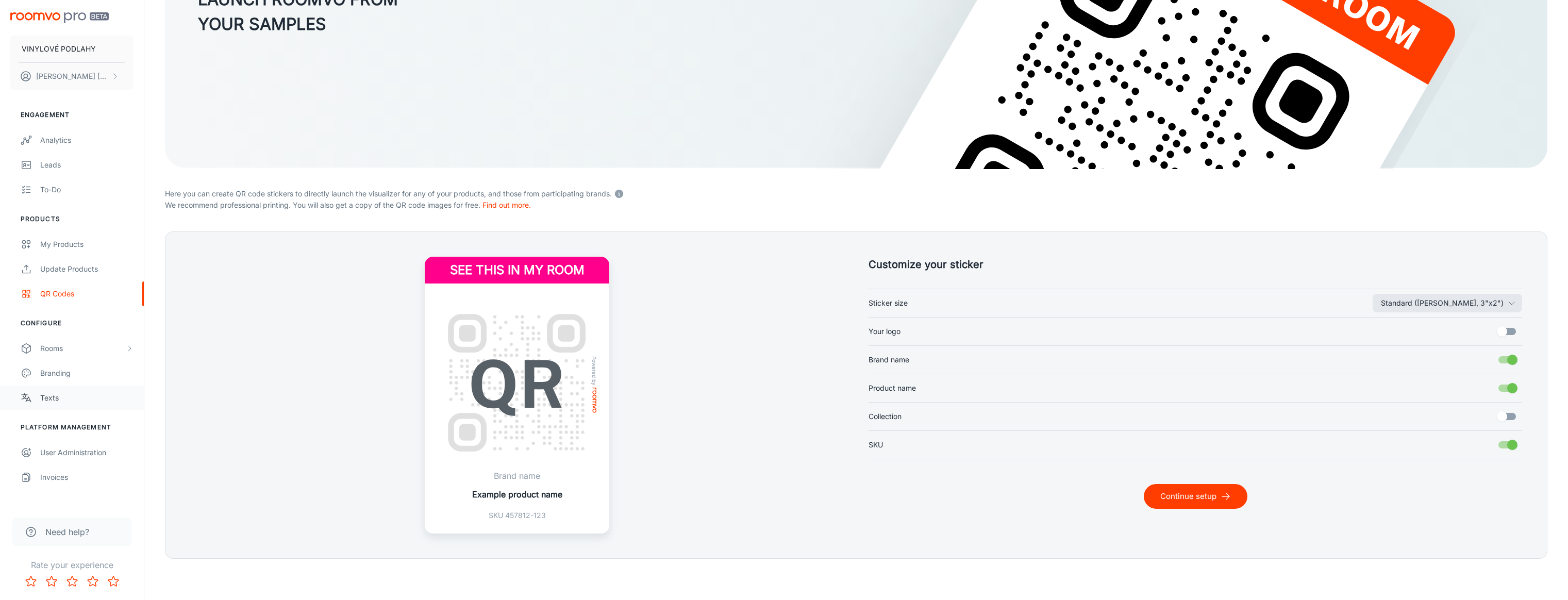
click at [82, 396] on div "Texts" at bounding box center [87, 398] width 93 height 11
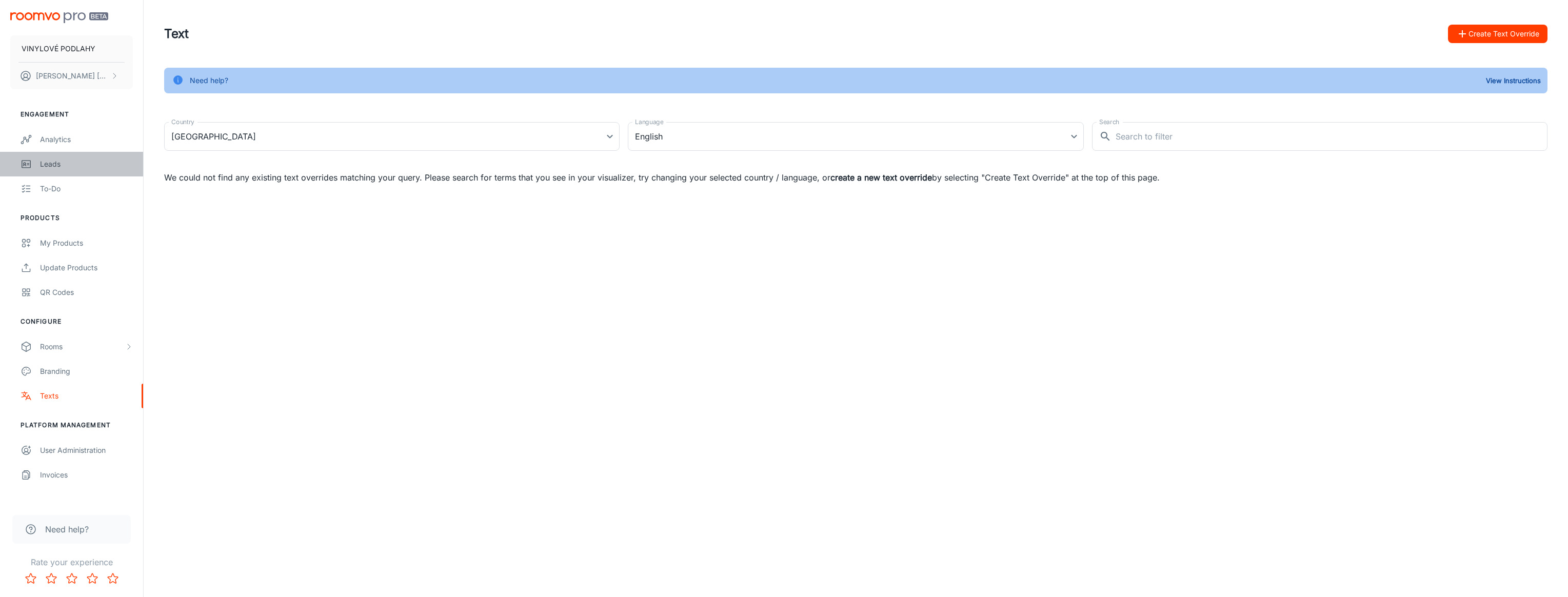
click at [67, 174] on link "Leads" at bounding box center [72, 164] width 143 height 25
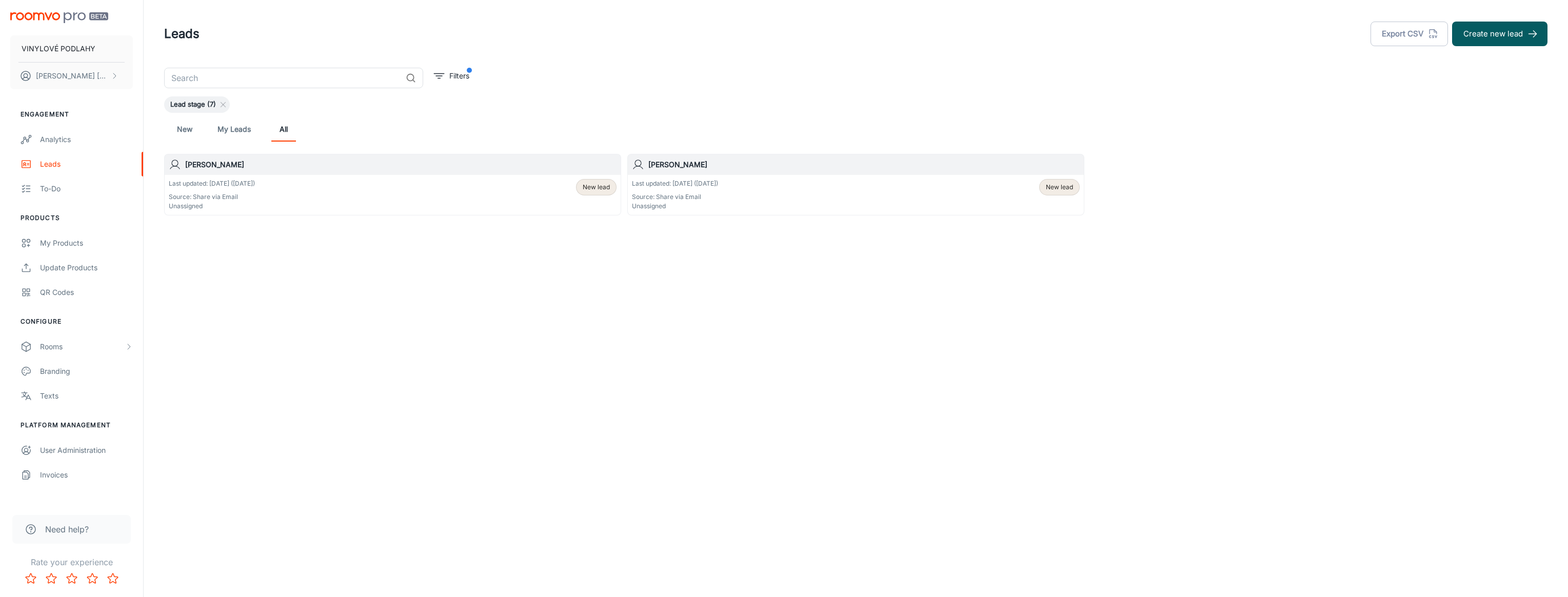
click at [231, 126] on link "My Leads" at bounding box center [234, 129] width 33 height 25
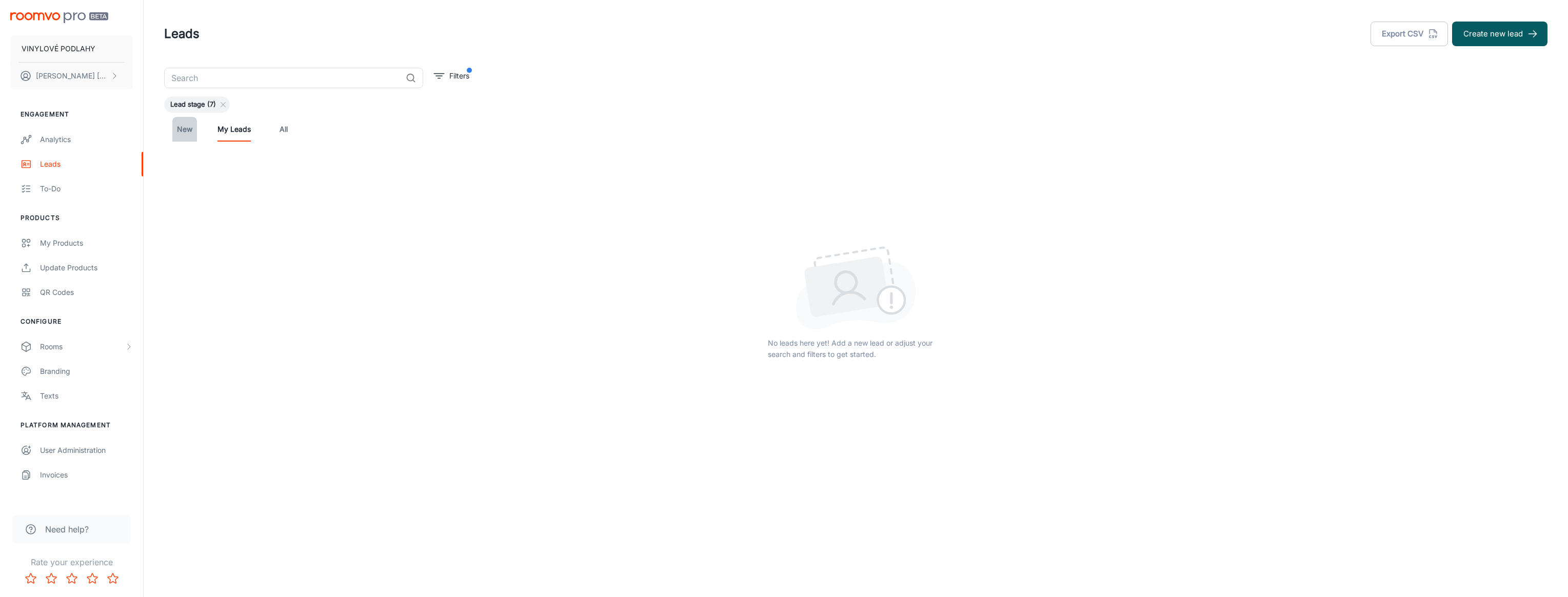
click at [185, 131] on link "New" at bounding box center [185, 129] width 25 height 25
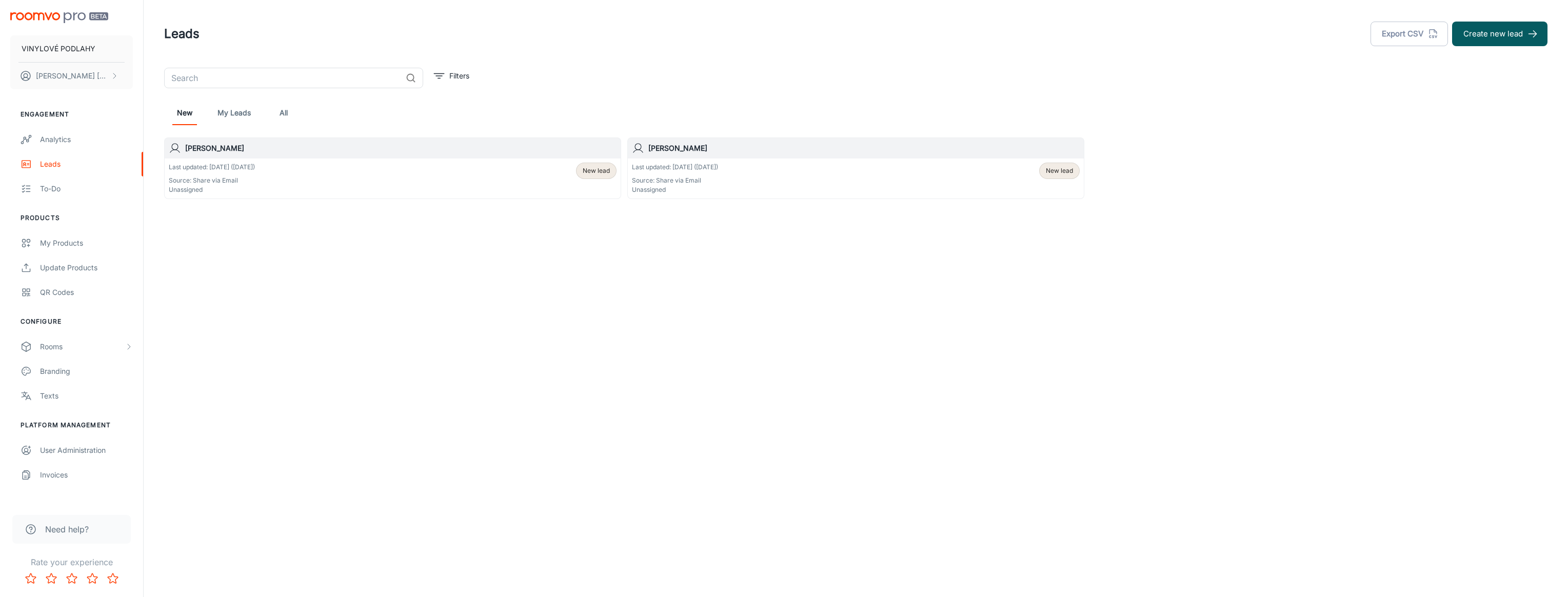
click at [236, 146] on h6 "[PERSON_NAME]" at bounding box center [400, 148] width 431 height 11
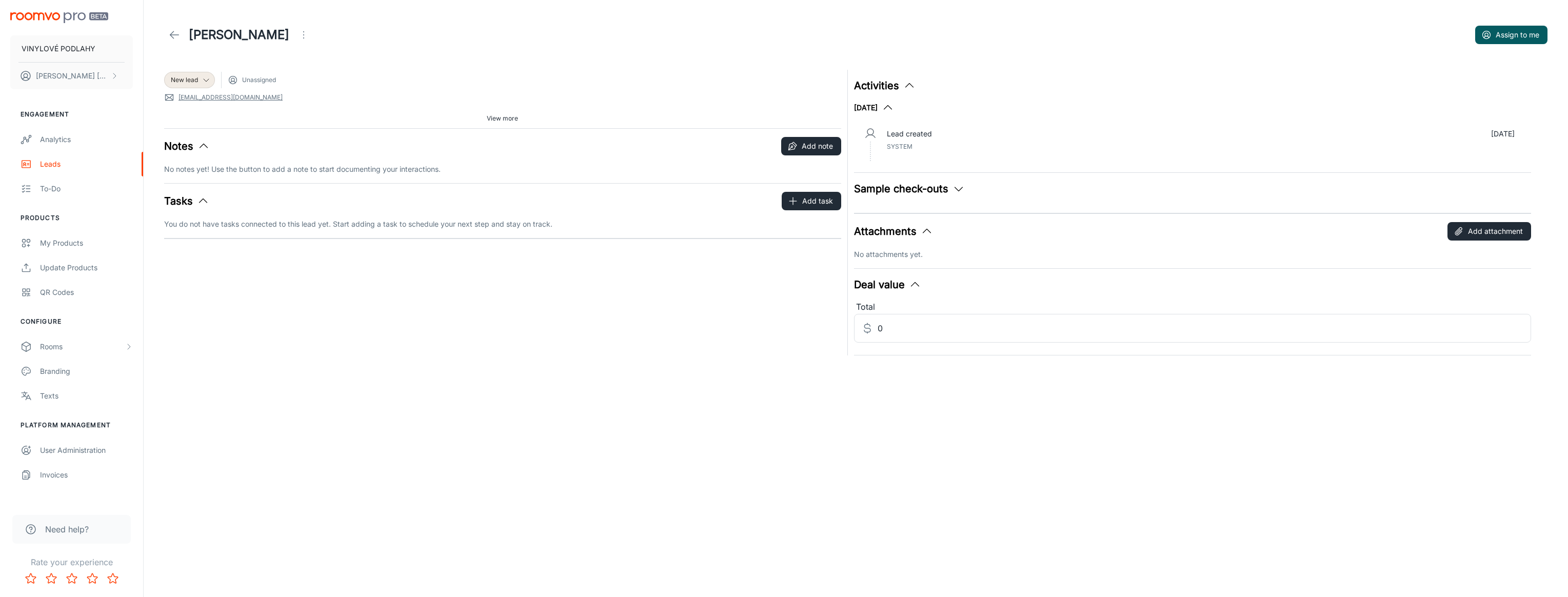
click at [184, 37] on link at bounding box center [174, 35] width 20 height 20
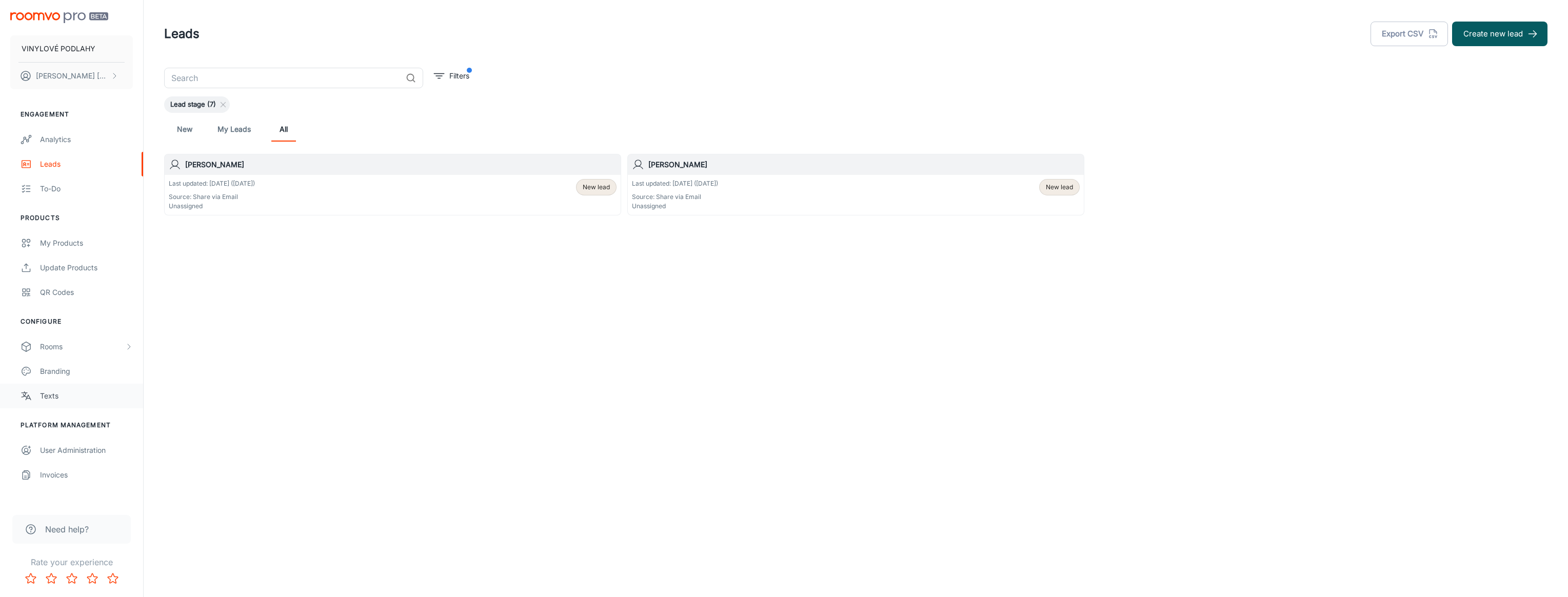
click at [77, 389] on link "Texts" at bounding box center [72, 396] width 143 height 25
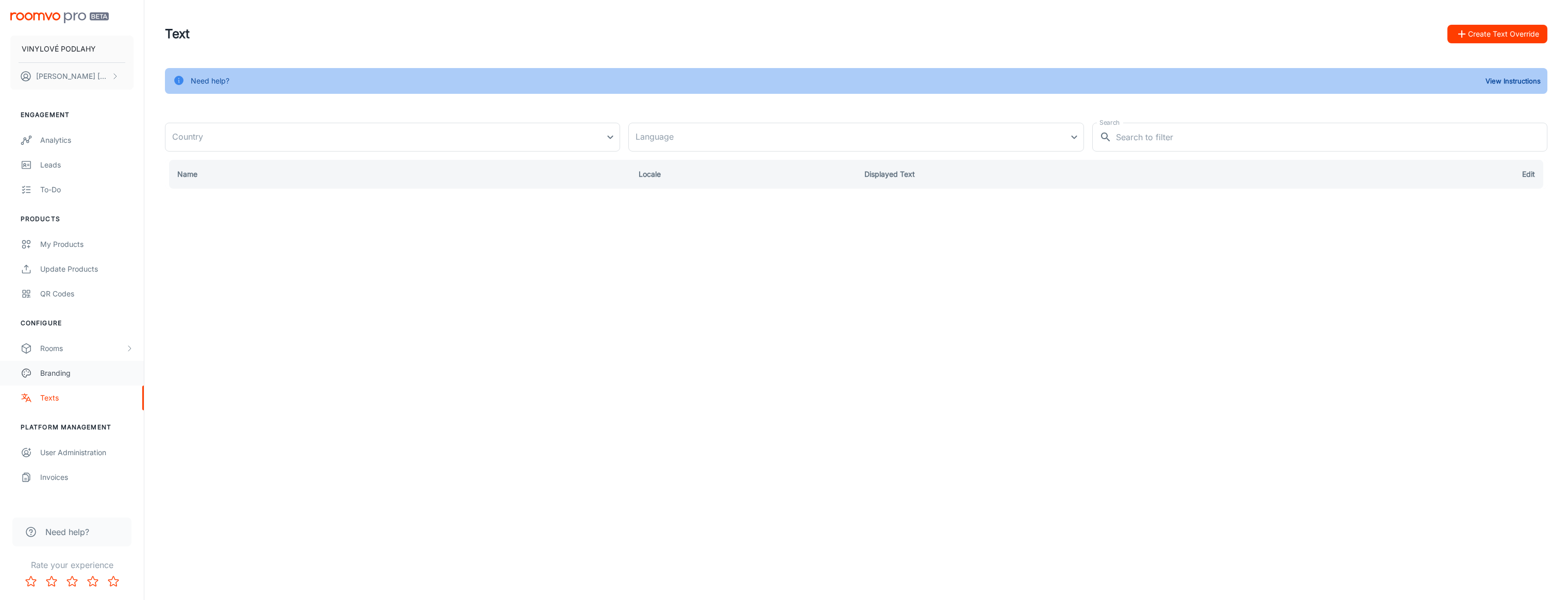
type input "[GEOGRAPHIC_DATA]"
type input "en-us"
click at [71, 372] on div "Branding" at bounding box center [87, 373] width 93 height 11
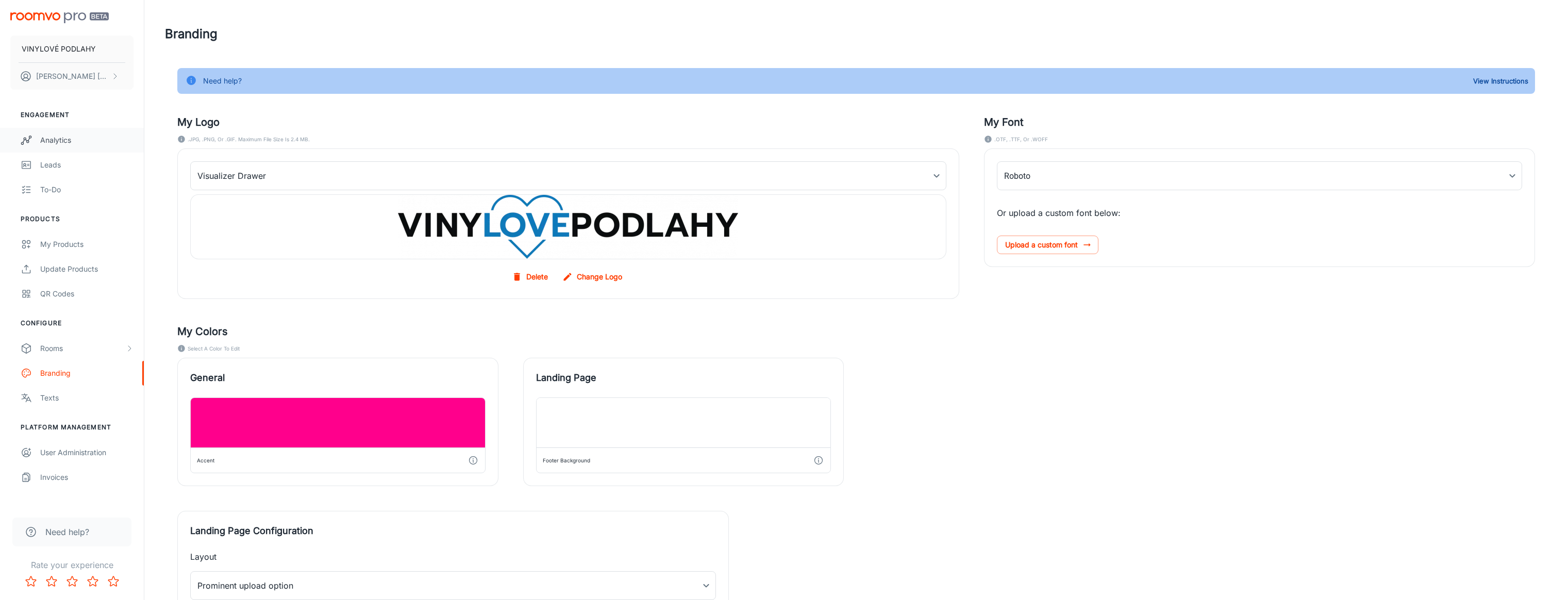
click at [78, 130] on link "Analytics" at bounding box center [72, 140] width 144 height 25
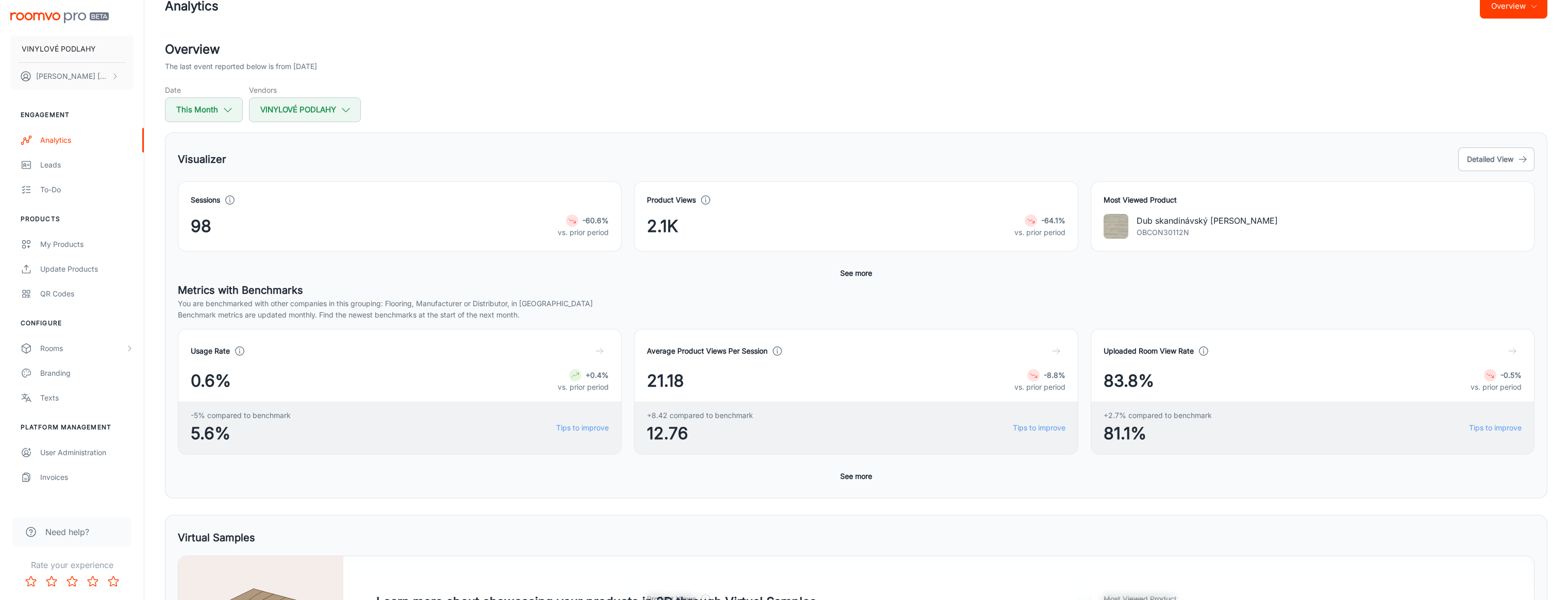
scroll to position [52, 0]
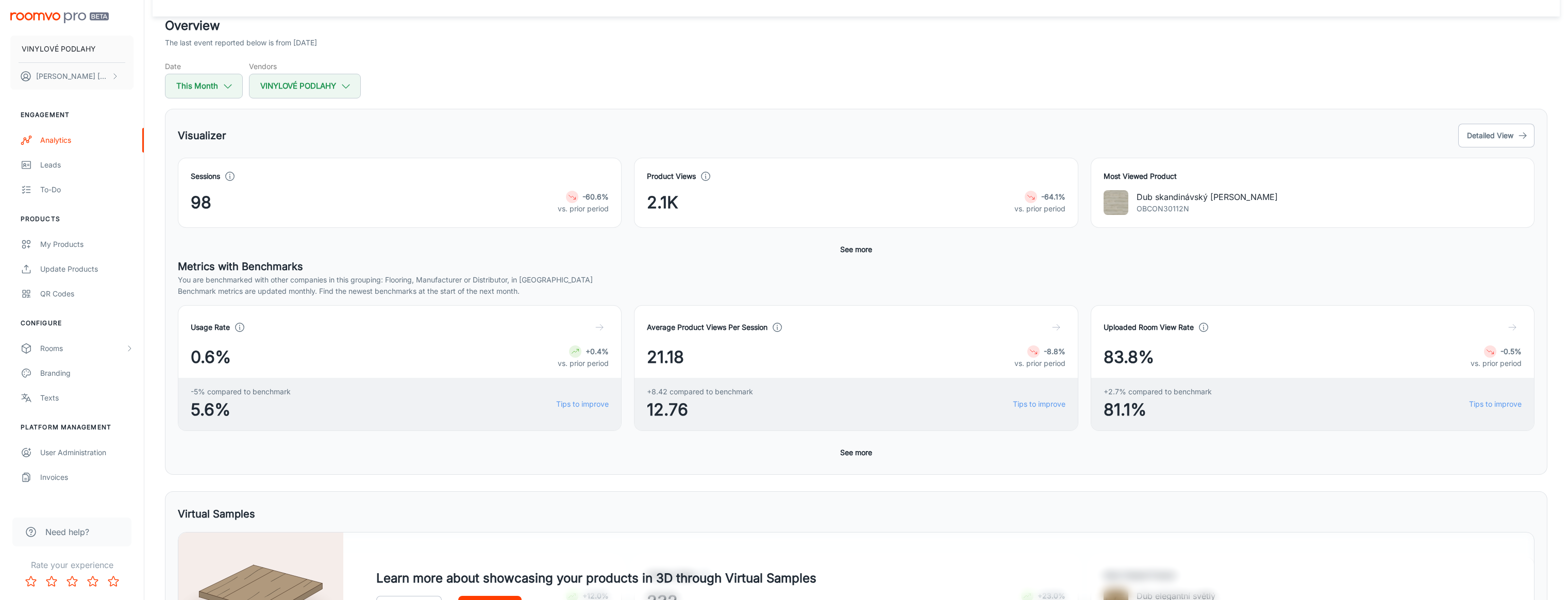
click at [1497, 122] on div "Visualizer Detailed View" at bounding box center [856, 135] width 1357 height 28
click at [1485, 137] on button "Detailed View" at bounding box center [1497, 135] width 76 height 23
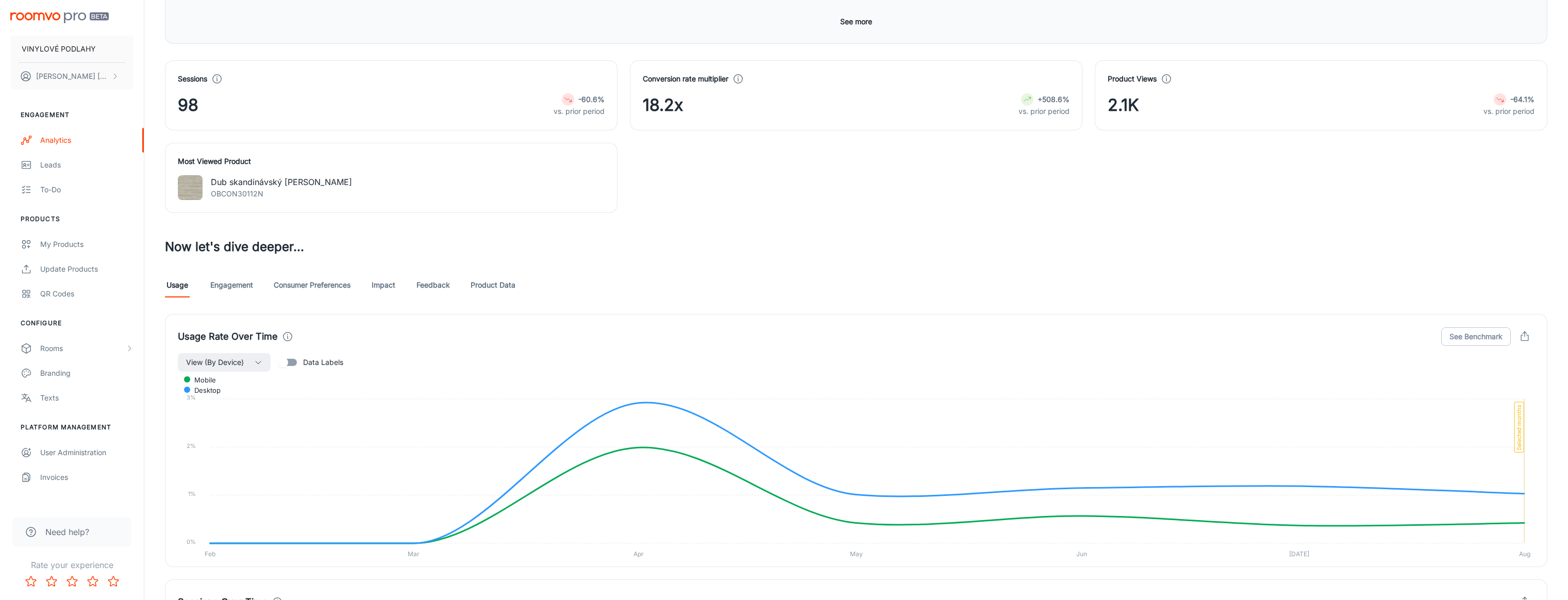
scroll to position [332, 0]
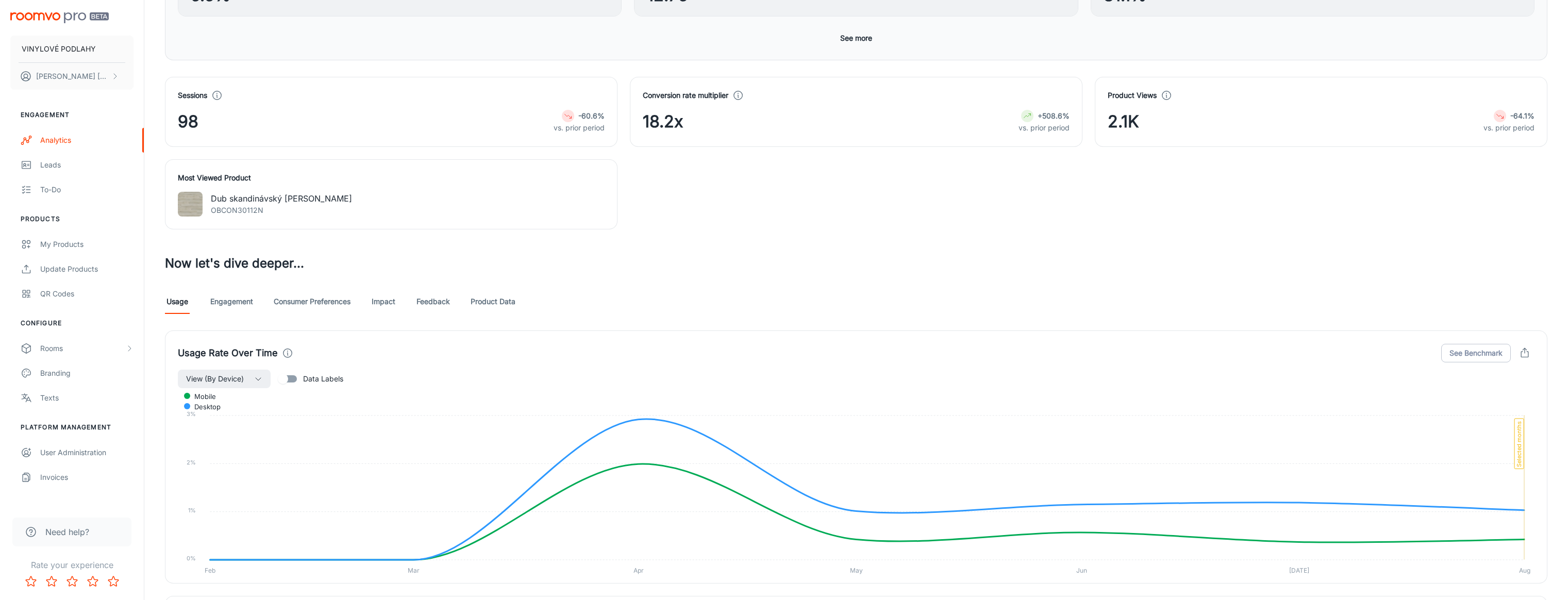
click at [236, 303] on link "Engagement" at bounding box center [232, 301] width 43 height 25
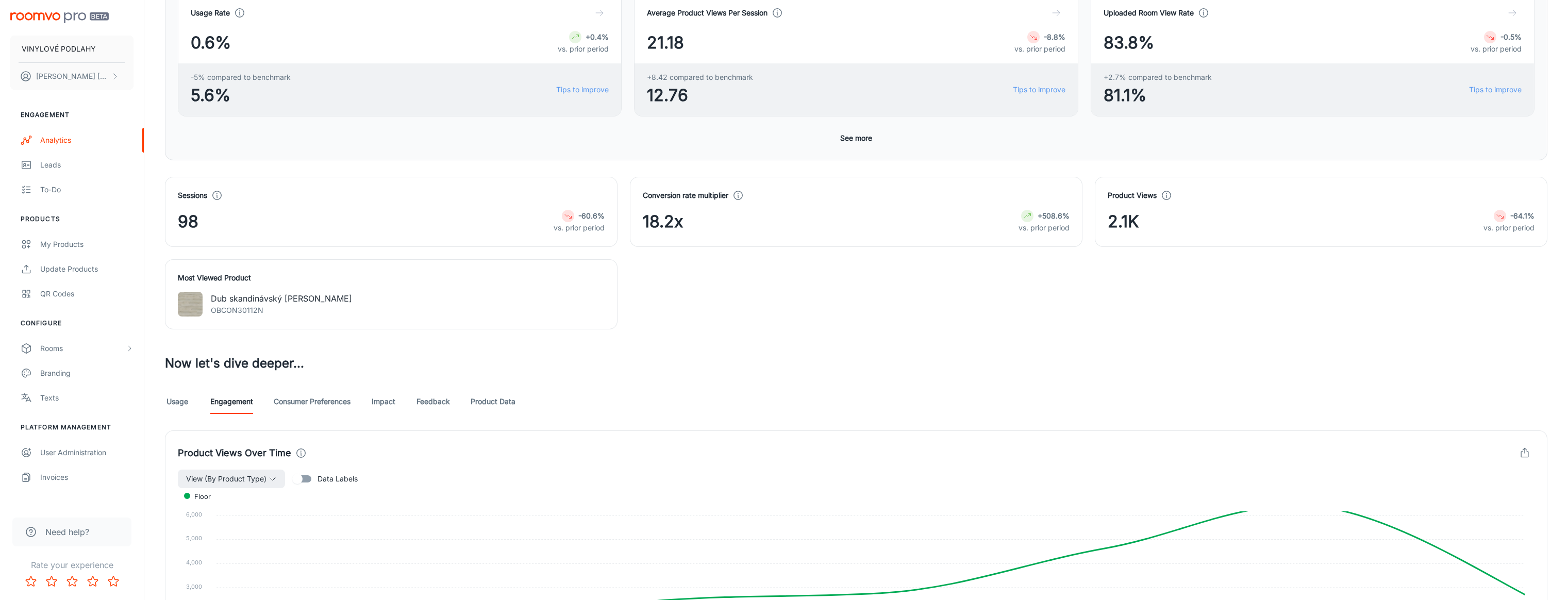
scroll to position [309, 0]
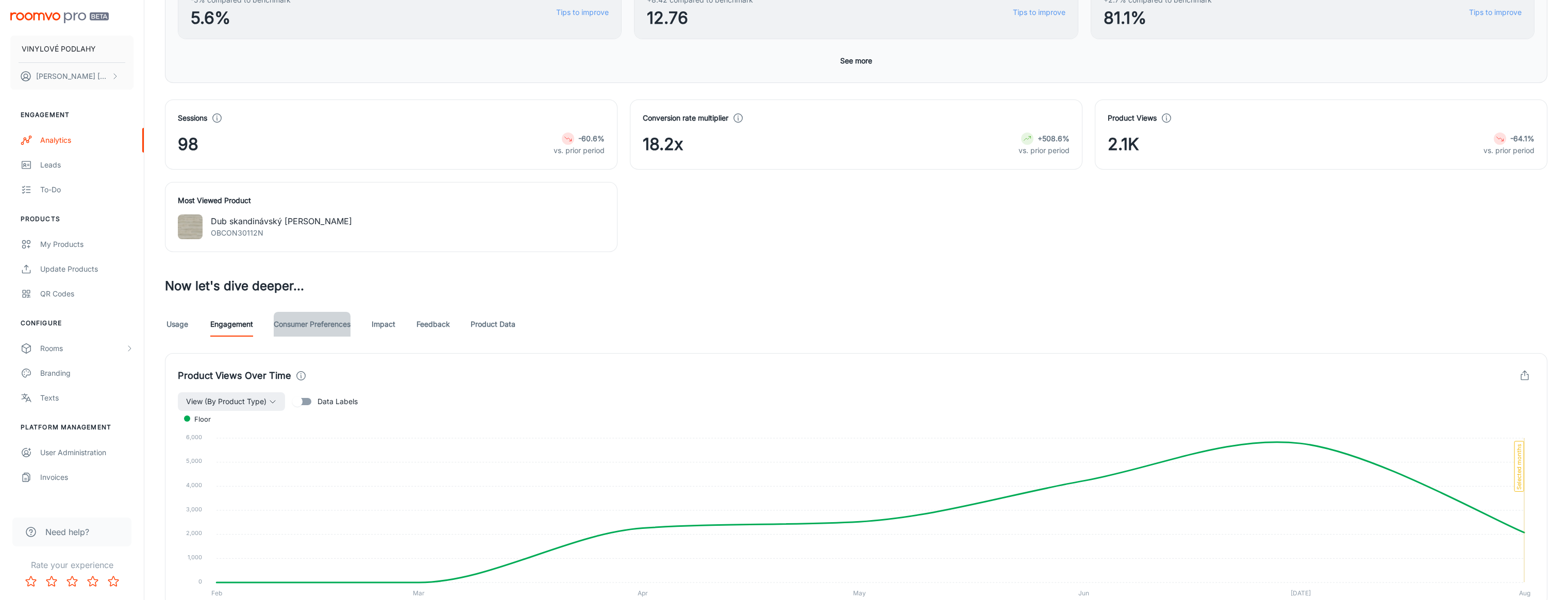
click at [305, 324] on link "Consumer Preferences" at bounding box center [312, 324] width 77 height 25
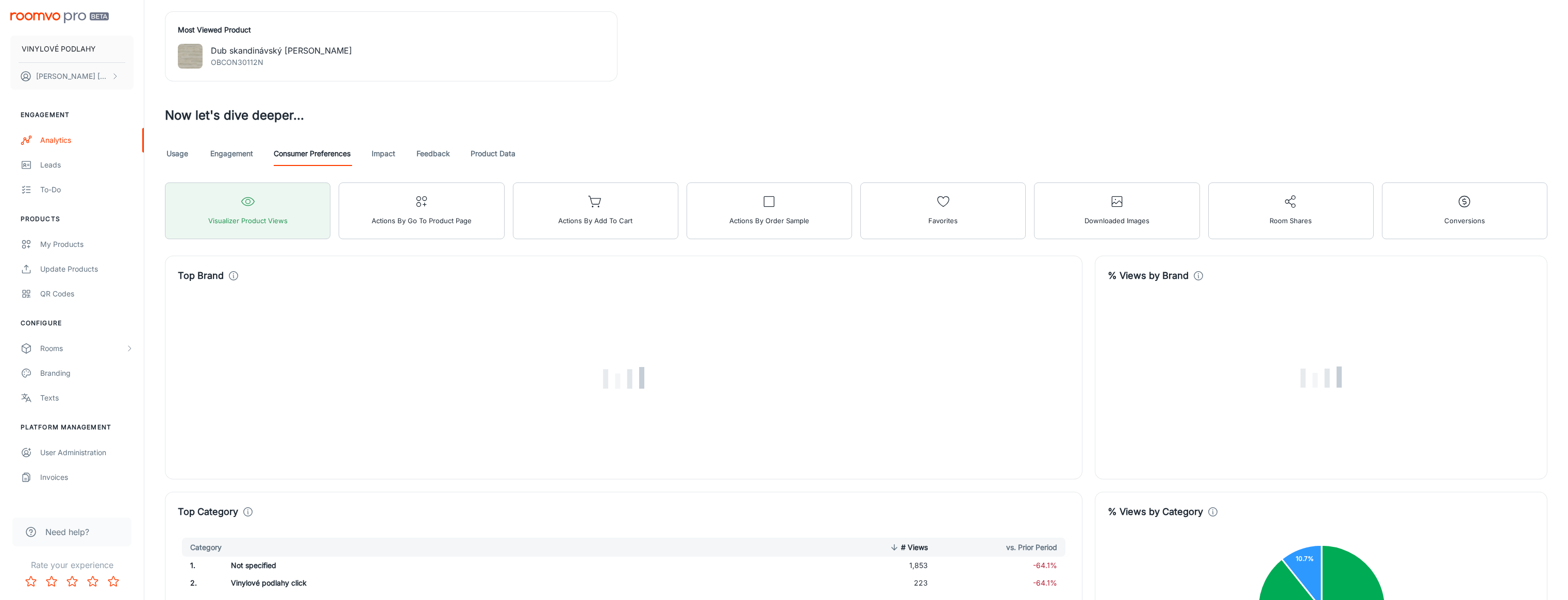
scroll to position [515, 0]
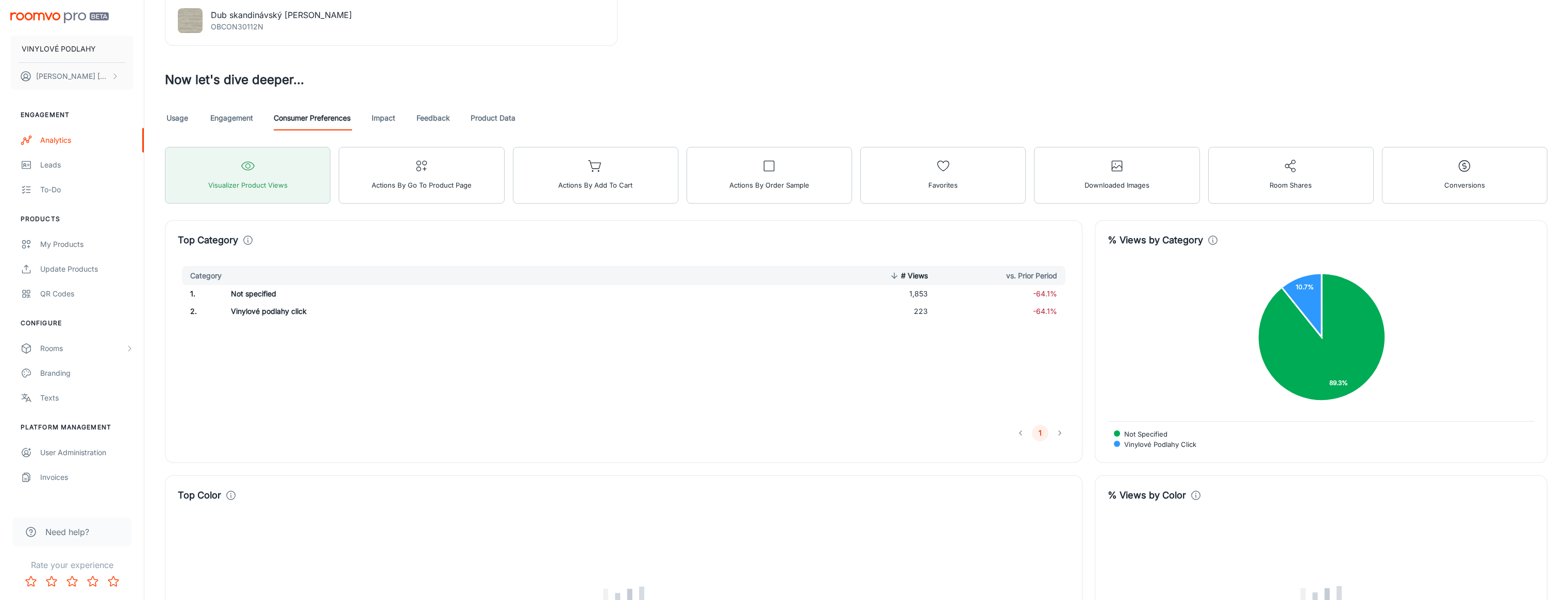
click at [392, 119] on link "Impact" at bounding box center [383, 117] width 25 height 25
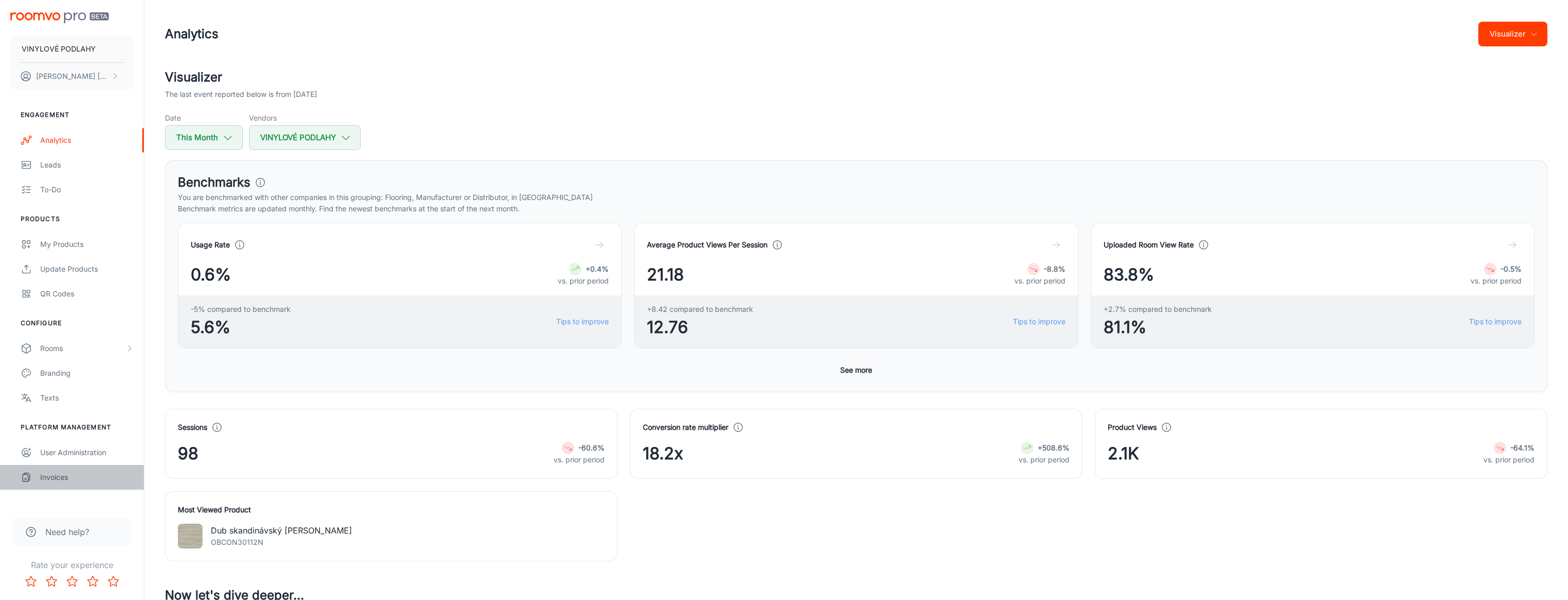
click at [58, 467] on link "Invoices" at bounding box center [72, 477] width 144 height 25
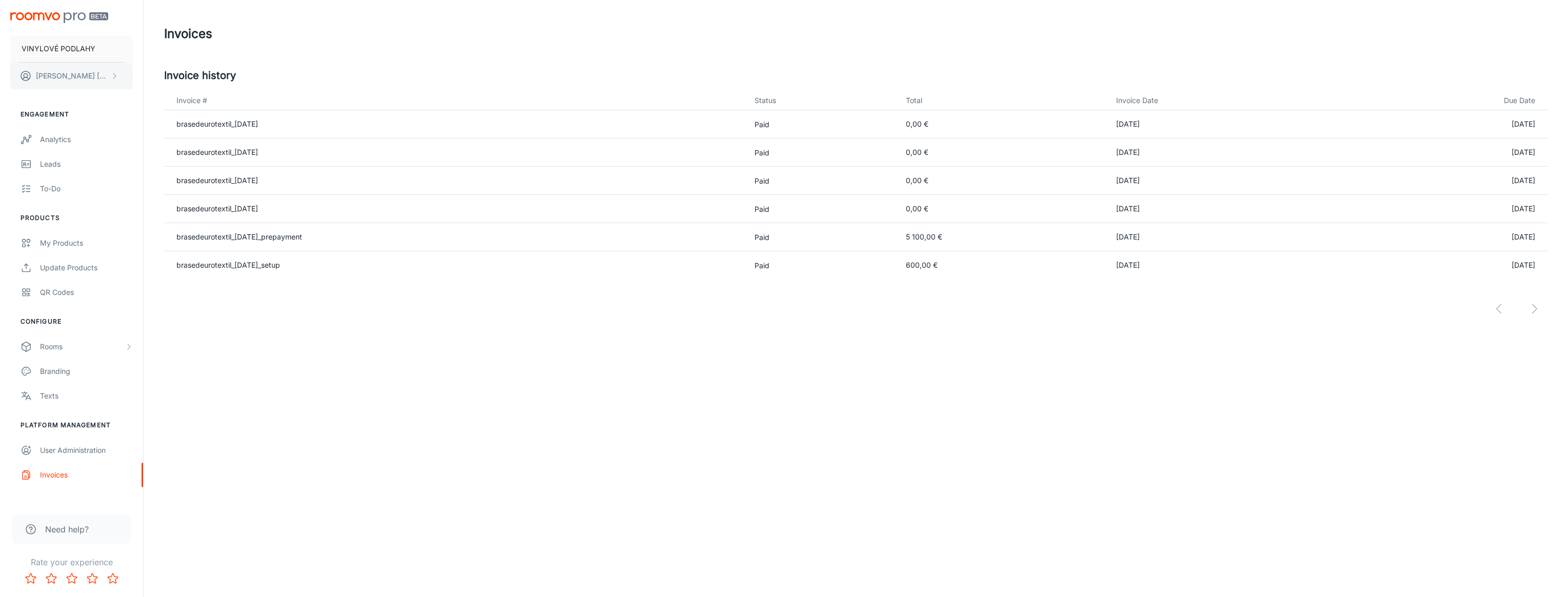
click at [85, 78] on p "[PERSON_NAME]" at bounding box center [73, 76] width 73 height 11
click at [591, 20] on div at bounding box center [784, 298] width 1568 height 597
